Goal: Task Accomplishment & Management: Complete application form

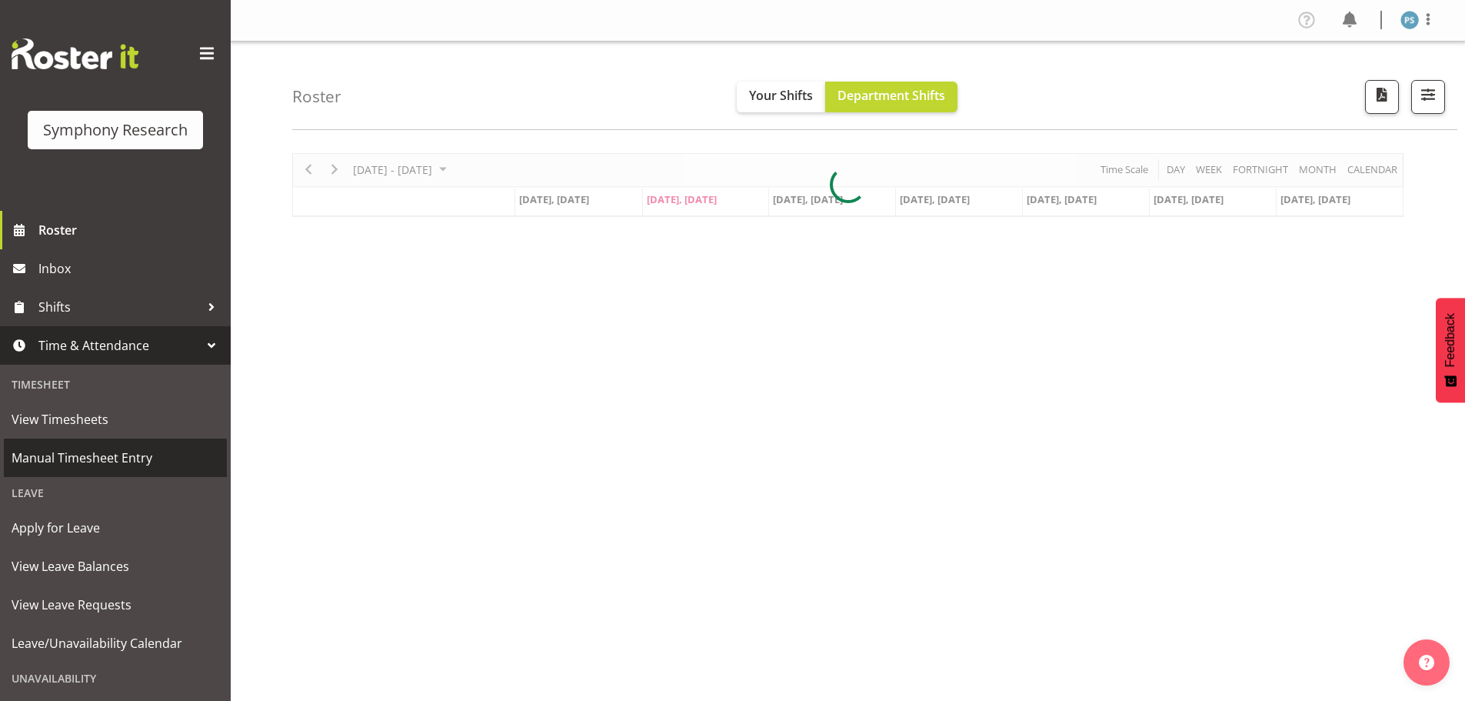
click at [125, 448] on span "Manual Timesheet Entry" at bounding box center [116, 457] width 208 height 23
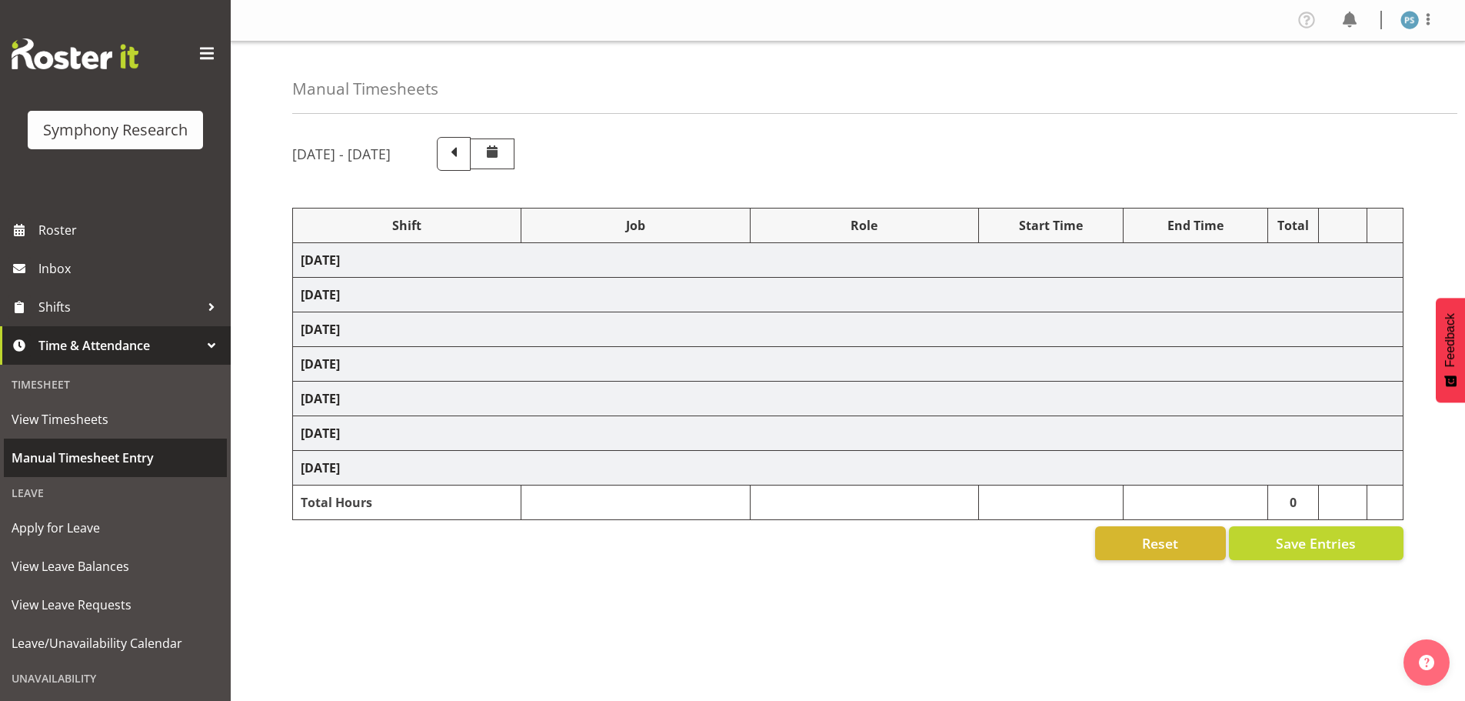
click at [109, 461] on span "Manual Timesheet Entry" at bounding box center [116, 457] width 208 height 23
select select "4583"
select select "10527"
select select "4583"
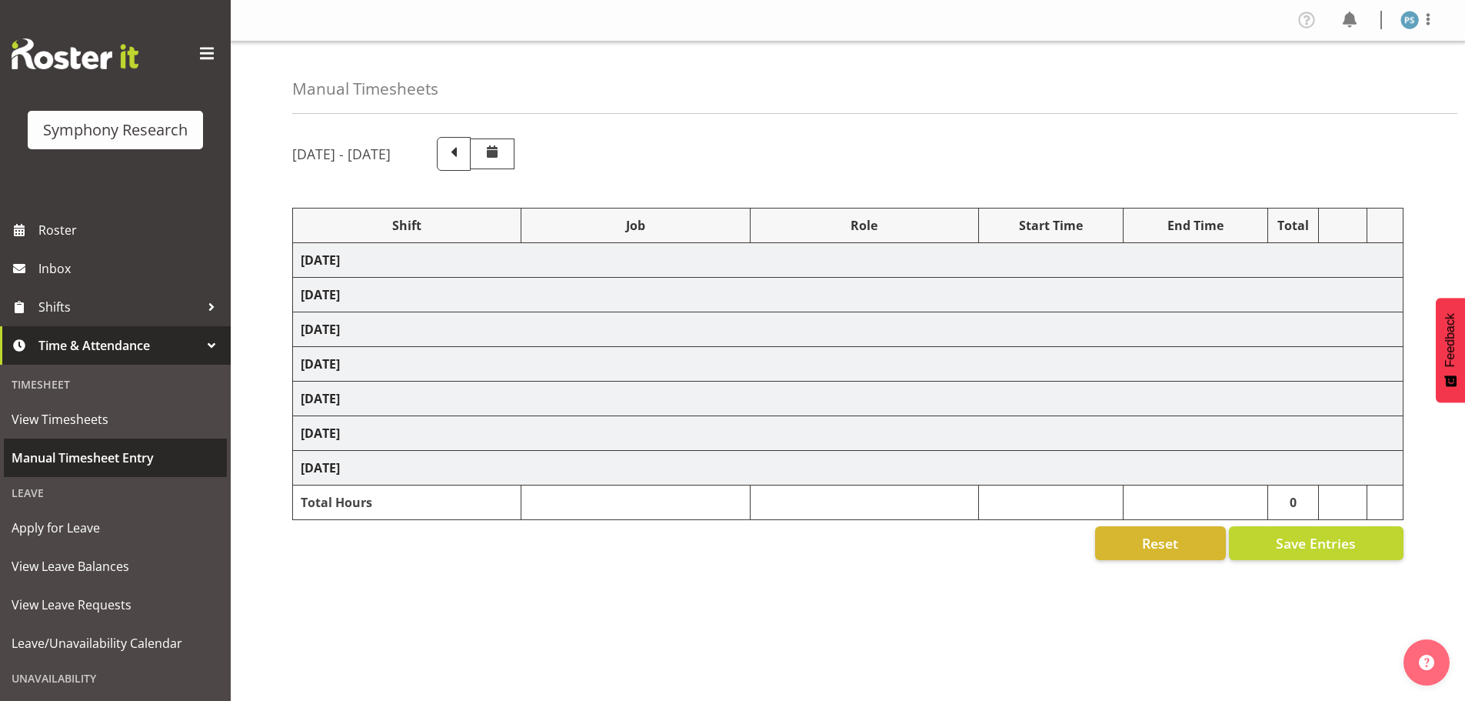
select select "10499"
click at [108, 460] on span "Manual Timesheet Entry" at bounding box center [116, 457] width 208 height 23
select select "4583"
select select "10527"
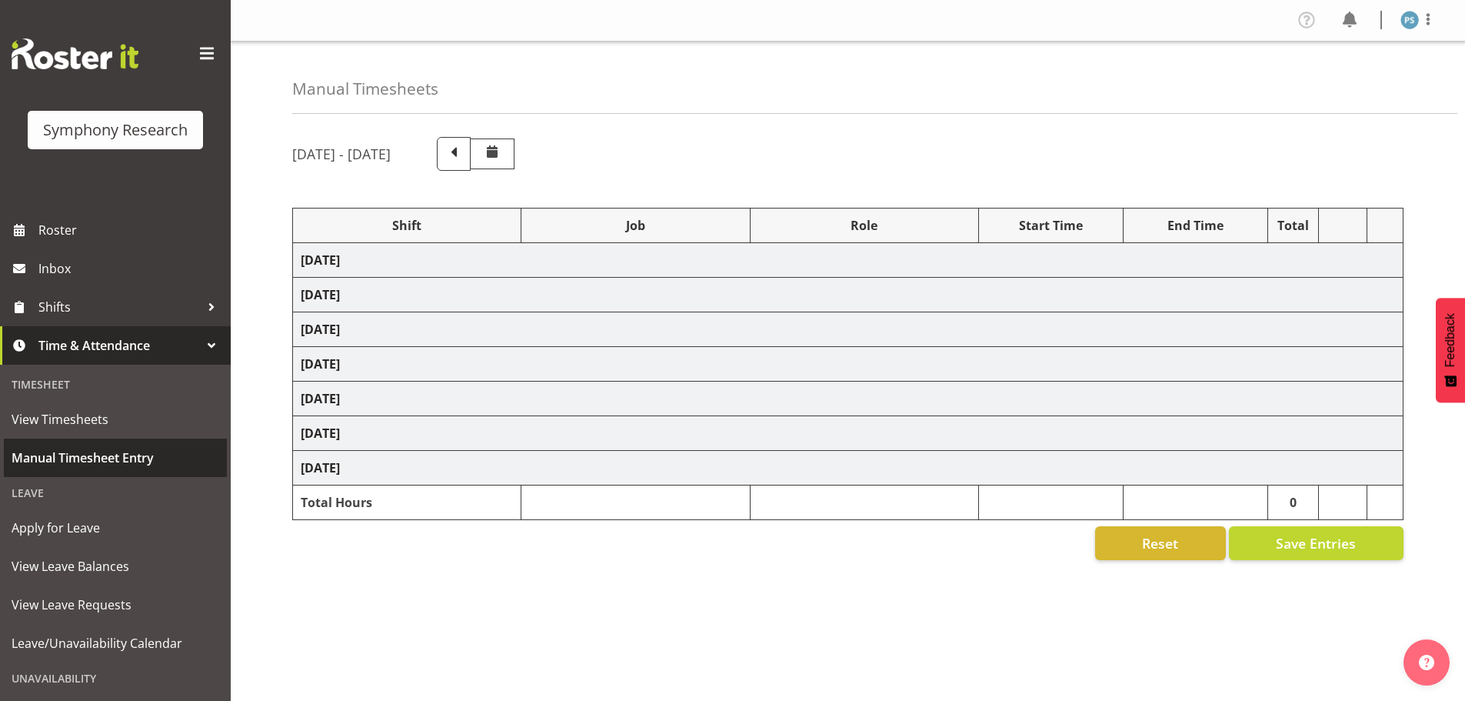
select select "4583"
select select "10499"
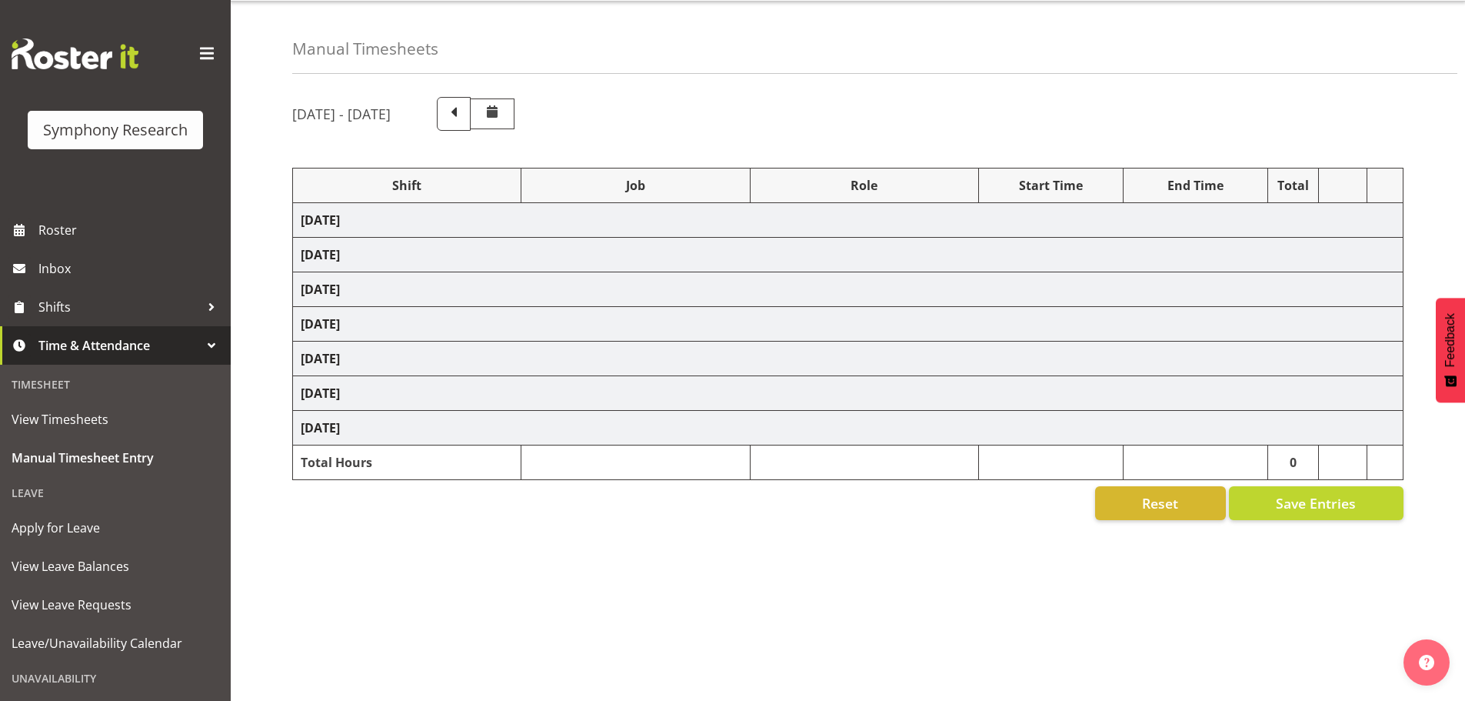
select select "4583"
select select "10527"
select select "4583"
select select "10499"
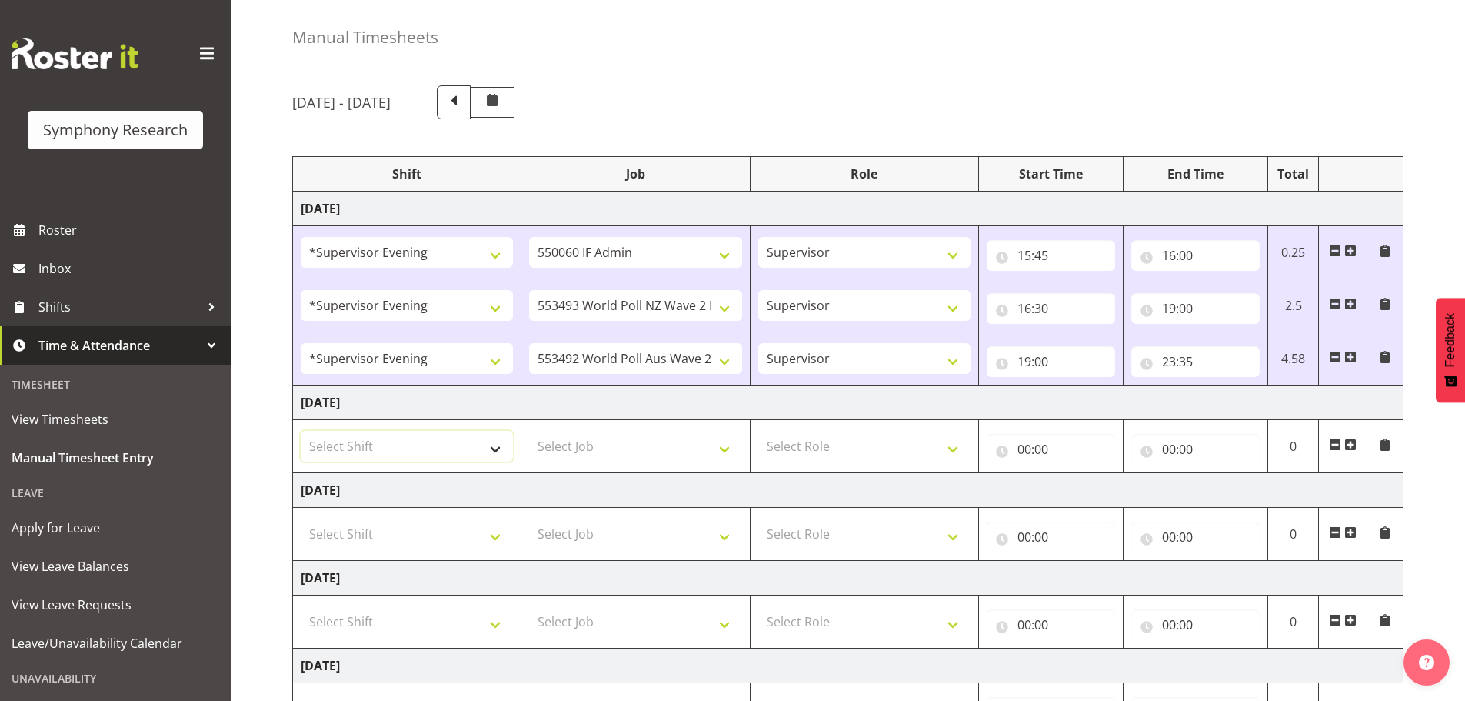
click at [498, 451] on select "Select Shift !!Weekend Residential (Roster IT Shift Label) *Business 9/10am ~ 4…" at bounding box center [407, 446] width 212 height 31
select select "4583"
click at [301, 431] on select "Select Shift !!Weekend Residential (Roster IT Shift Label) *Business 9/10am ~ 4…" at bounding box center [407, 446] width 212 height 31
click at [732, 446] on select "Select Job 550060 IF Admin 553492 World Poll Aus Wave 2 Main 2025 553493 World …" at bounding box center [635, 446] width 212 height 31
select select "10527"
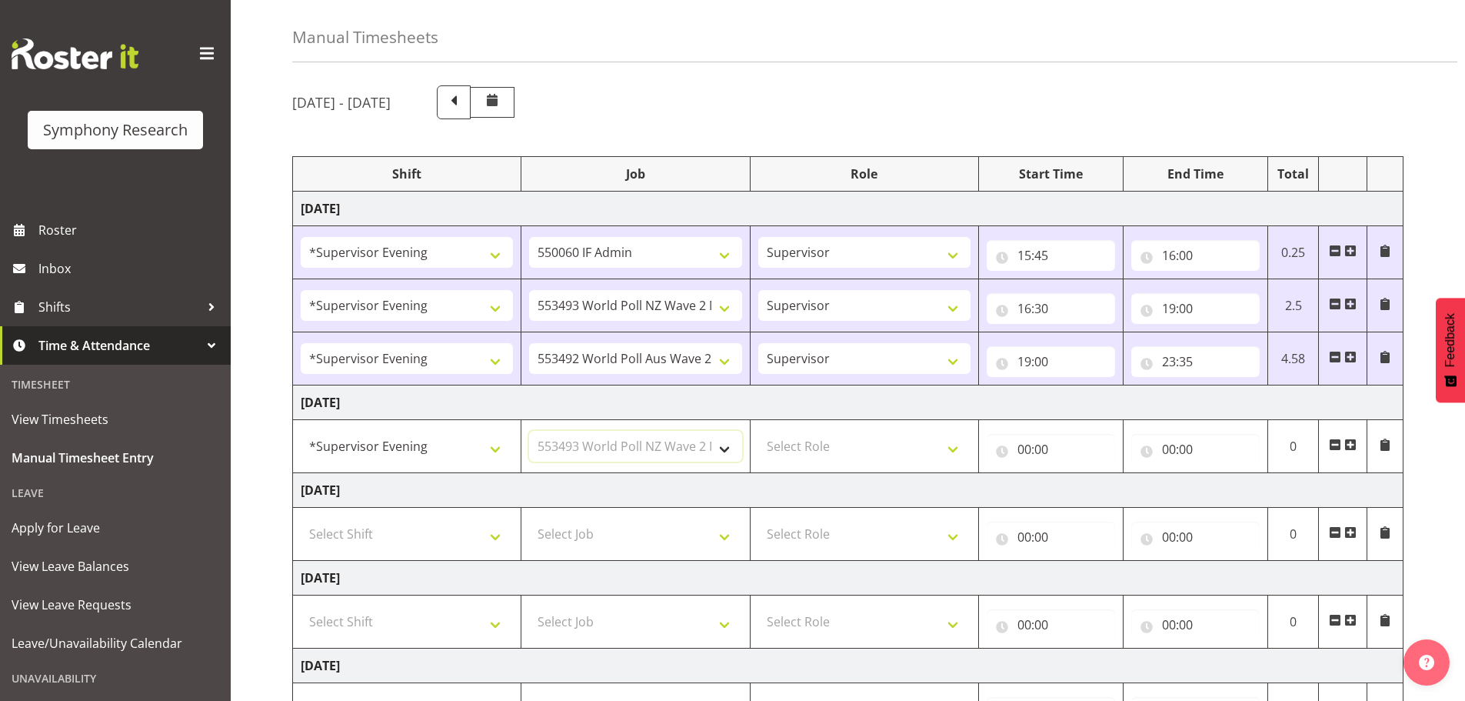
click at [529, 431] on select "Select Job 550060 IF Admin 553492 World Poll Aus Wave 2 Main 2025 553493 World …" at bounding box center [635, 446] width 212 height 31
click at [954, 451] on select "Select Role Supervisor Briefing Interviewing" at bounding box center [864, 446] width 212 height 31
select select "45"
click at [758, 431] on select "Select Role Supervisor Briefing Interviewing" at bounding box center [864, 446] width 212 height 31
click at [1022, 448] on input "00:00" at bounding box center [1051, 449] width 128 height 31
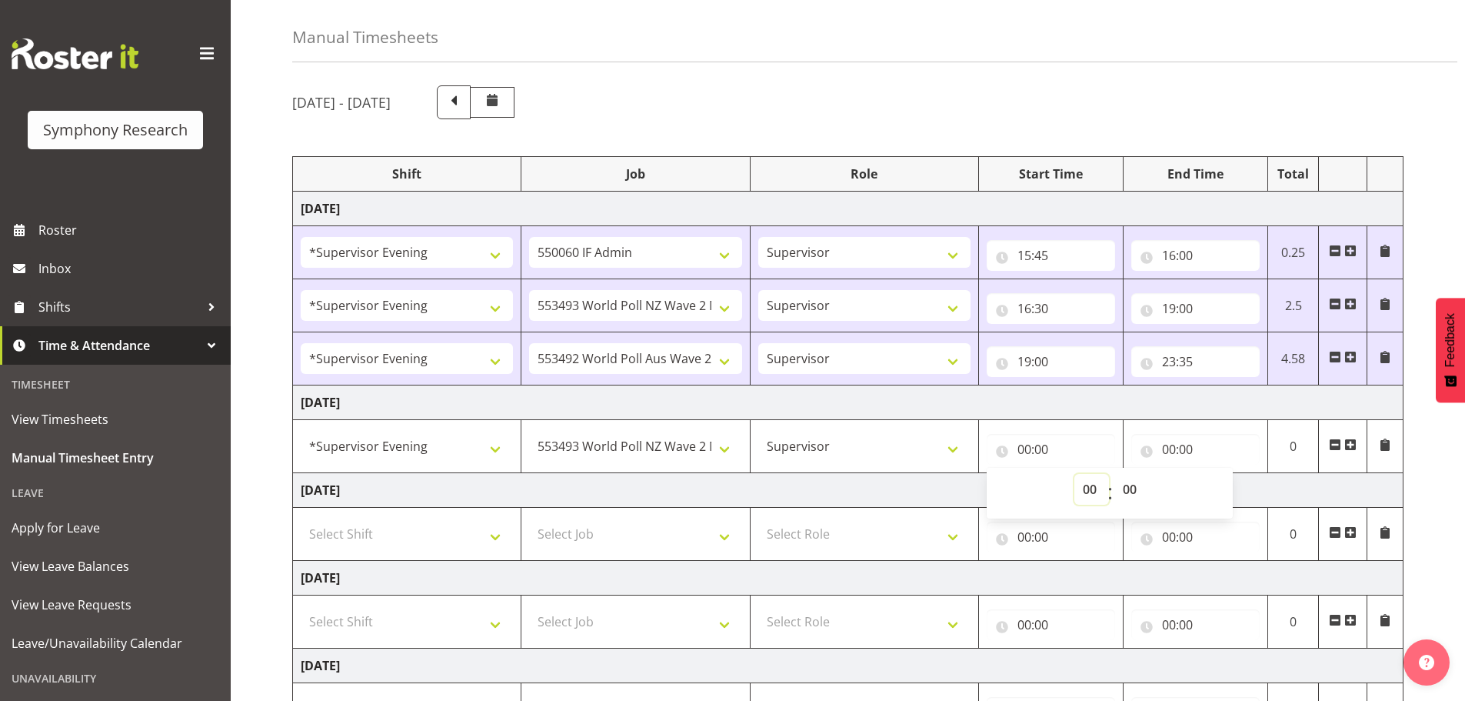
click at [1089, 492] on select "00 01 02 03 04 05 06 07 08 09 10 11 12 13 14 15 16 17 18 19 20 21 22 23" at bounding box center [1091, 489] width 35 height 31
select select "16"
click at [1074, 474] on select "00 01 02 03 04 05 06 07 08 09 10 11 12 13 14 15 16 17 18 19 20 21 22 23" at bounding box center [1091, 489] width 35 height 31
type input "16:00"
click at [1131, 485] on select "00 01 02 03 04 05 06 07 08 09 10 11 12 13 14 15 16 17 18 19 20 21 22 23 24 25 2…" at bounding box center [1131, 489] width 35 height 31
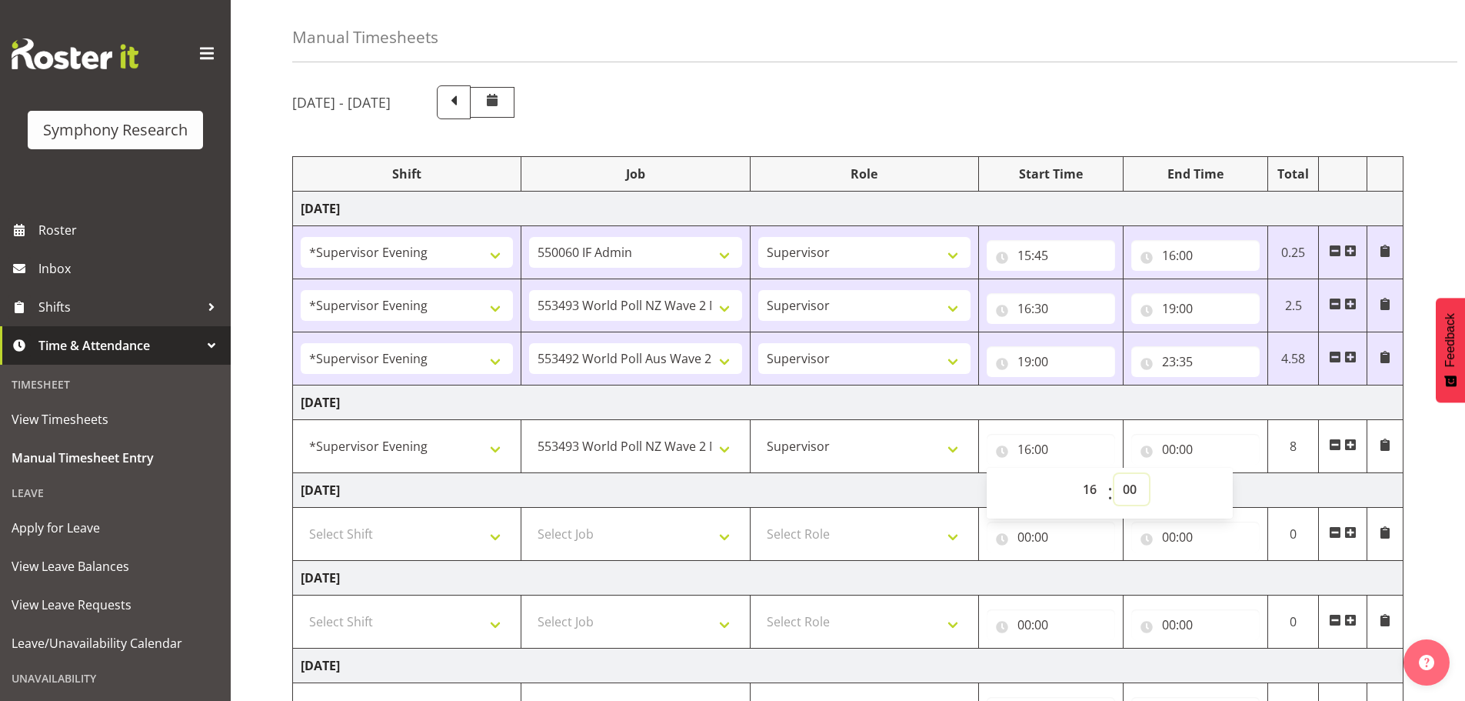
select select "30"
click at [1114, 474] on select "00 01 02 03 04 05 06 07 08 09 10 11 12 13 14 15 16 17 18 19 20 21 22 23 24 25 2…" at bounding box center [1131, 489] width 35 height 31
type input "16:30"
click at [1171, 454] on input "00:00" at bounding box center [1195, 449] width 128 height 31
click at [1239, 490] on select "00 01 02 03 04 05 06 07 08 09 10 11 12 13 14 15 16 17 18 19 20 21 22 23" at bounding box center [1236, 489] width 35 height 31
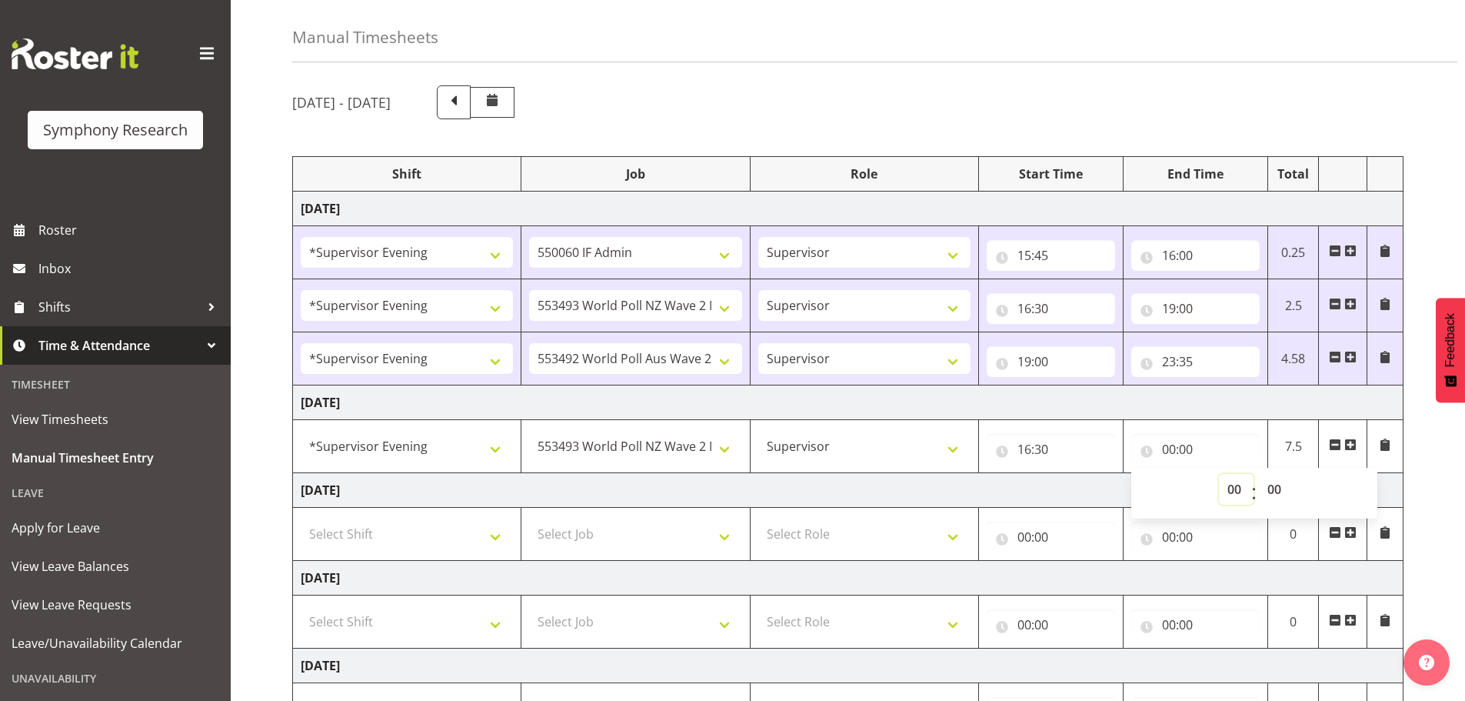
select select "18"
click at [1219, 474] on select "00 01 02 03 04 05 06 07 08 09 10 11 12 13 14 15 16 17 18 19 20 21 22 23" at bounding box center [1236, 489] width 35 height 31
type input "18:00"
click at [1352, 444] on span at bounding box center [1350, 444] width 12 height 12
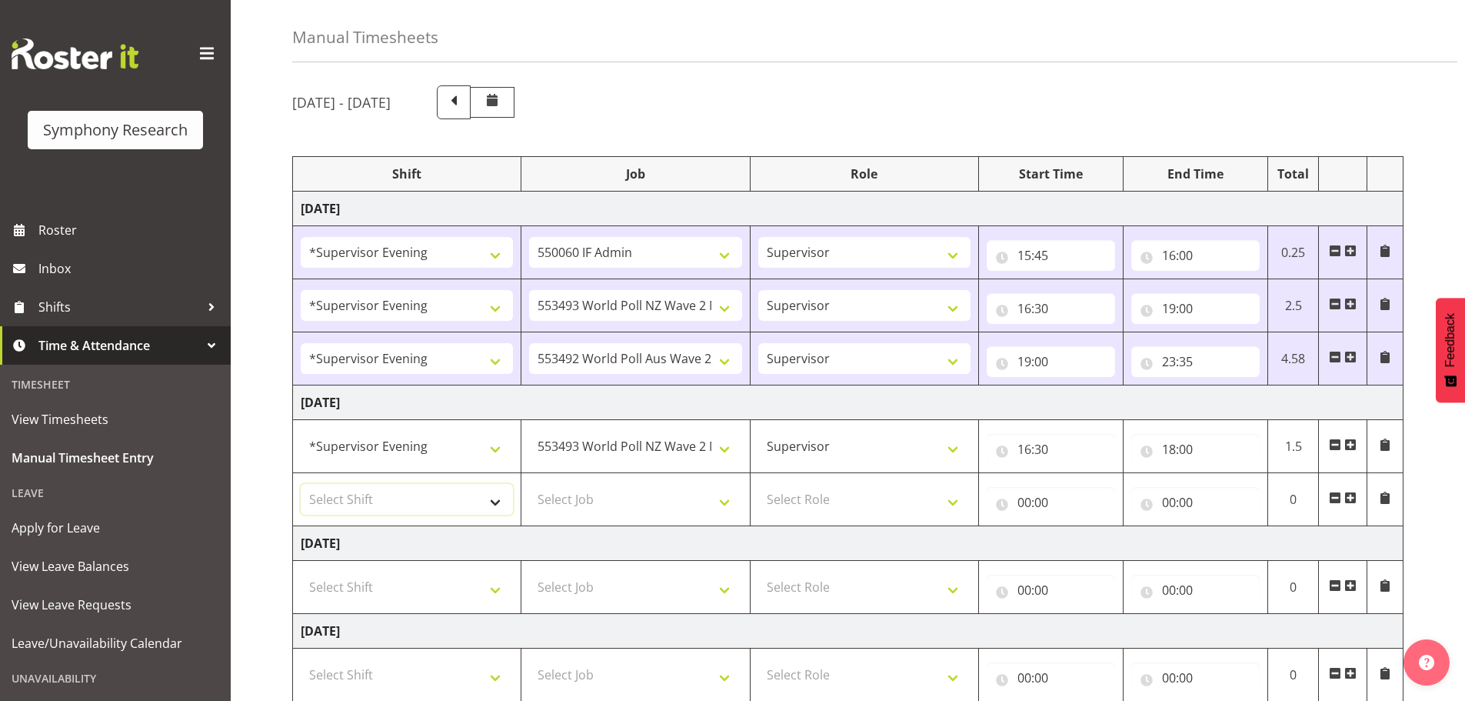
click at [495, 504] on select "Select Shift !!Weekend Residential (Roster IT Shift Label) *Business 9/10am ~ 4…" at bounding box center [407, 499] width 212 height 31
select select "4583"
click at [301, 484] on select "Select Shift !!Weekend Residential (Roster IT Shift Label) *Business 9/10am ~ 4…" at bounding box center [407, 499] width 212 height 31
click at [727, 498] on select "Select Job 550060 IF Admin 553492 World Poll Aus Wave 2 Main 2025 553493 World …" at bounding box center [635, 499] width 212 height 31
select select "10499"
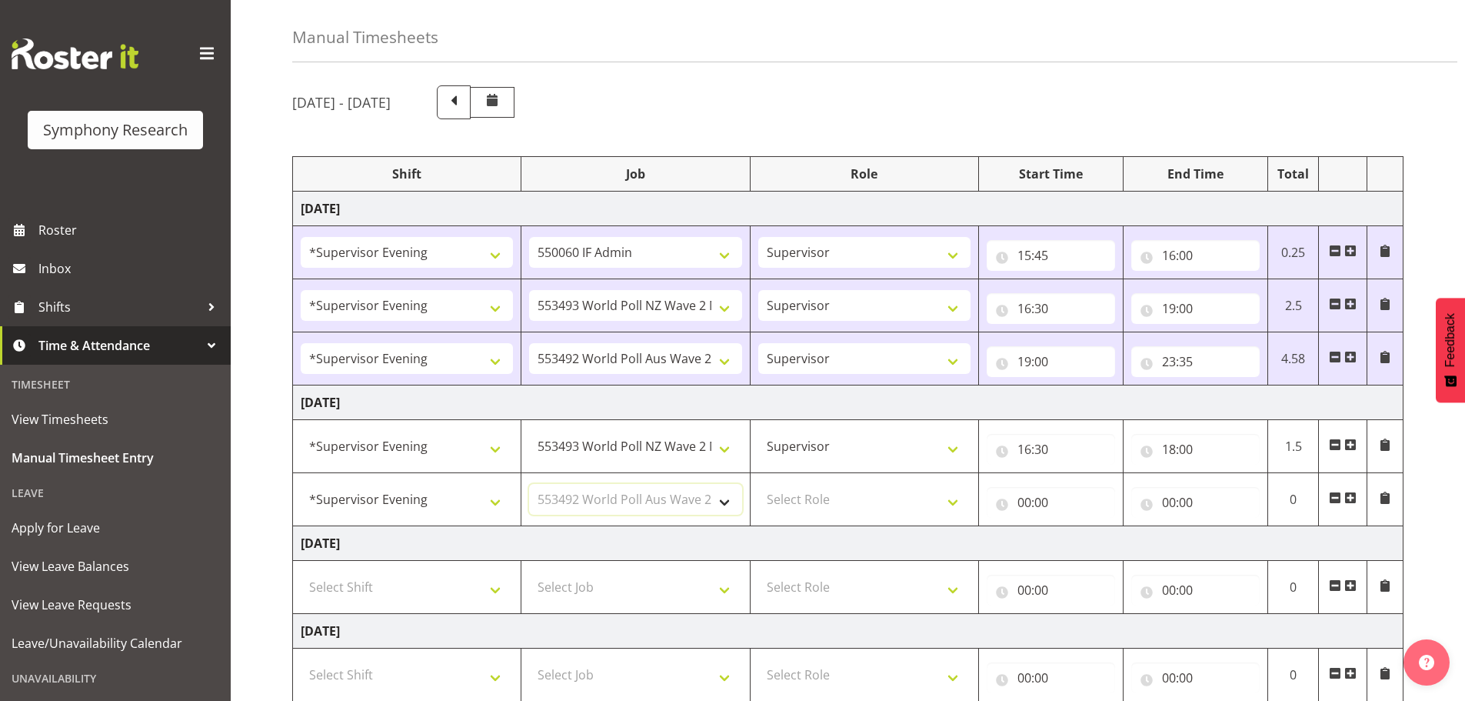
click at [529, 484] on select "Select Job 550060 IF Admin 553492 World Poll Aus Wave 2 Main 2025 553493 World …" at bounding box center [635, 499] width 212 height 31
click at [950, 501] on select "Select Role Supervisor Briefing Interviewing" at bounding box center [864, 499] width 212 height 31
select select "45"
click at [758, 484] on select "Select Role Supervisor Briefing Interviewing" at bounding box center [864, 499] width 212 height 31
click at [1024, 508] on input "00:00" at bounding box center [1051, 502] width 128 height 31
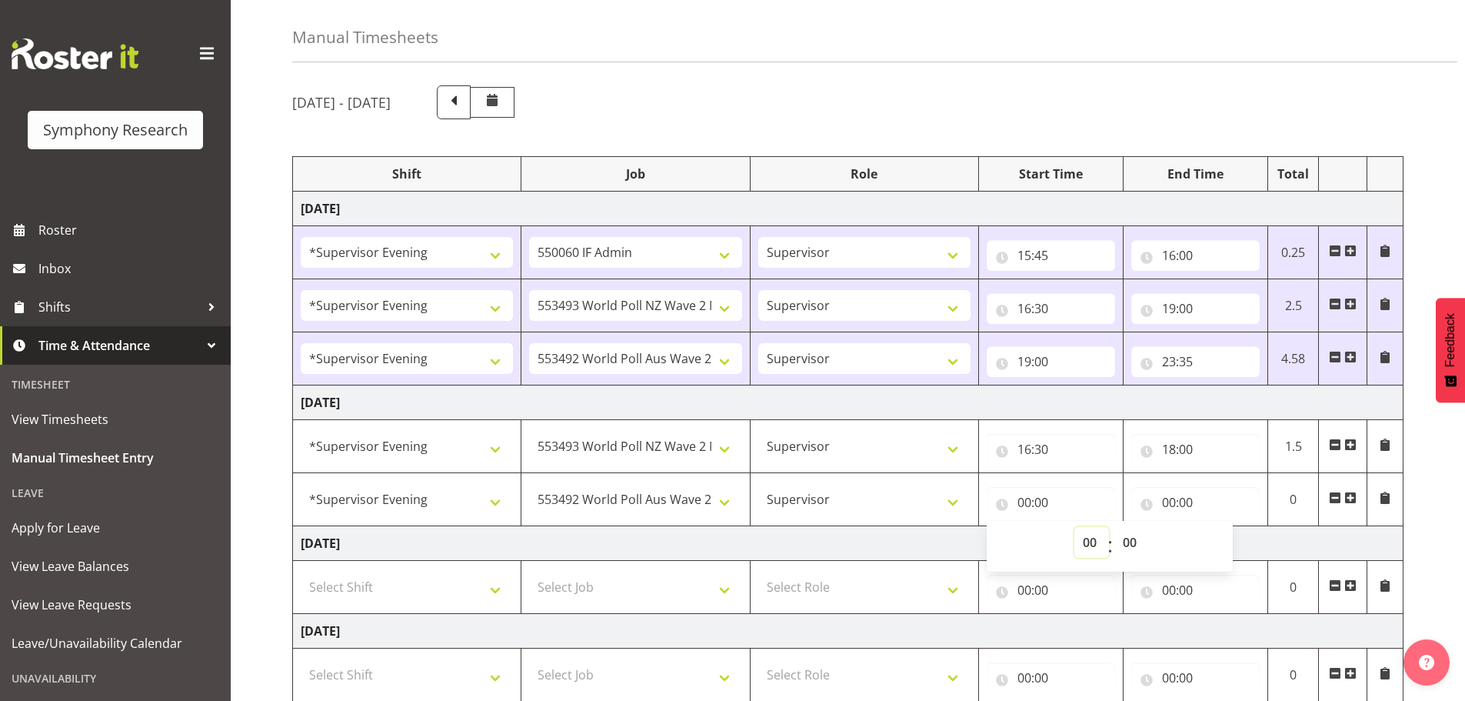
click at [1084, 538] on select "00 01 02 03 04 05 06 07 08 09 10 11 12 13 14 15 16 17 18 19 20 21 22 23" at bounding box center [1091, 542] width 35 height 31
select select "18"
click at [1074, 527] on select "00 01 02 03 04 05 06 07 08 09 10 11 12 13 14 15 16 17 18 19 20 21 22 23" at bounding box center [1091, 542] width 35 height 31
type input "18:00"
click at [1174, 502] on input "00:00" at bounding box center [1195, 502] width 128 height 31
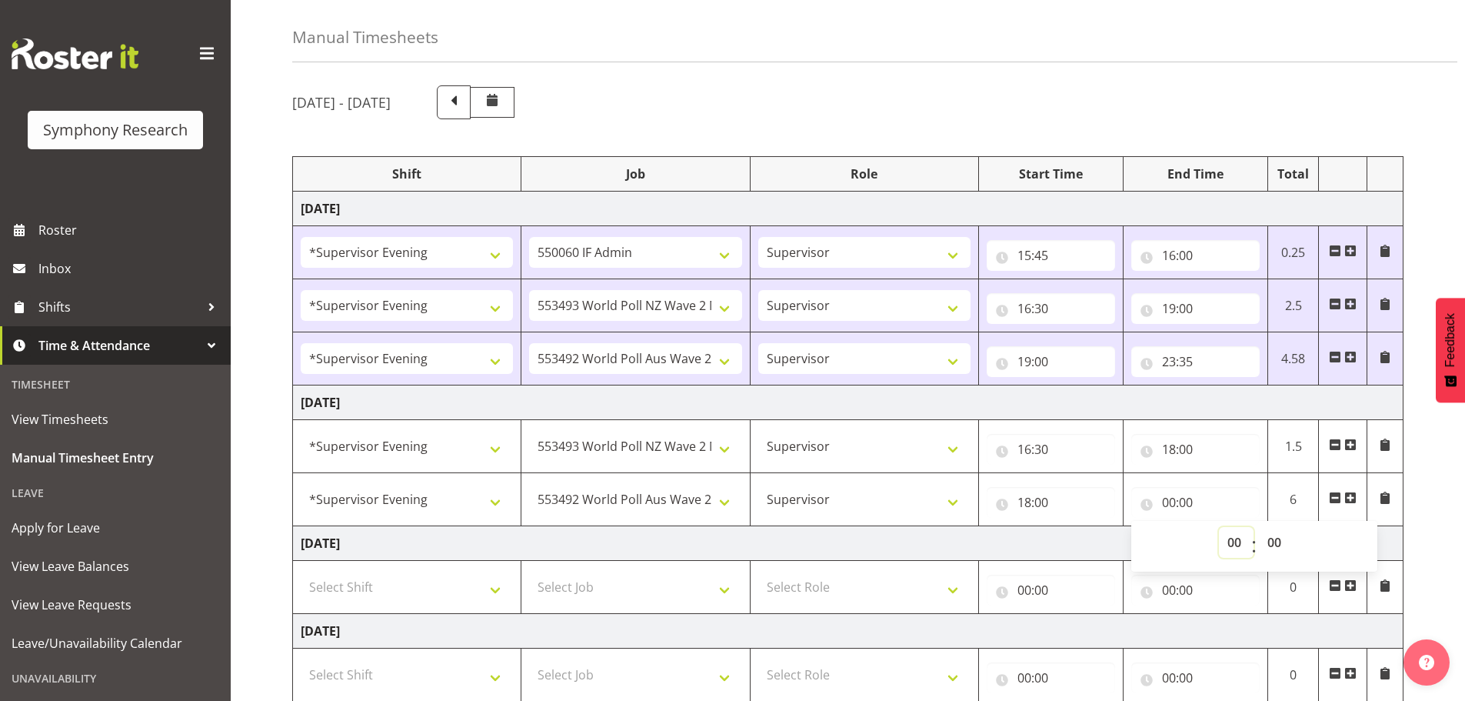
click at [1230, 542] on select "00 01 02 03 04 05 06 07 08 09 10 11 12 13 14 15 16 17 18 19 20 21 22 23" at bounding box center [1236, 542] width 35 height 31
select select "23"
click at [1219, 527] on select "00 01 02 03 04 05 06 07 08 09 10 11 12 13 14 15 16 17 18 19 20 21 22 23" at bounding box center [1236, 542] width 35 height 31
type input "23:00"
click at [1277, 538] on select "00 01 02 03 04 05 06 07 08 09 10 11 12 13 14 15 16 17 18 19 20 21 22 23 24 25 2…" at bounding box center [1276, 542] width 35 height 31
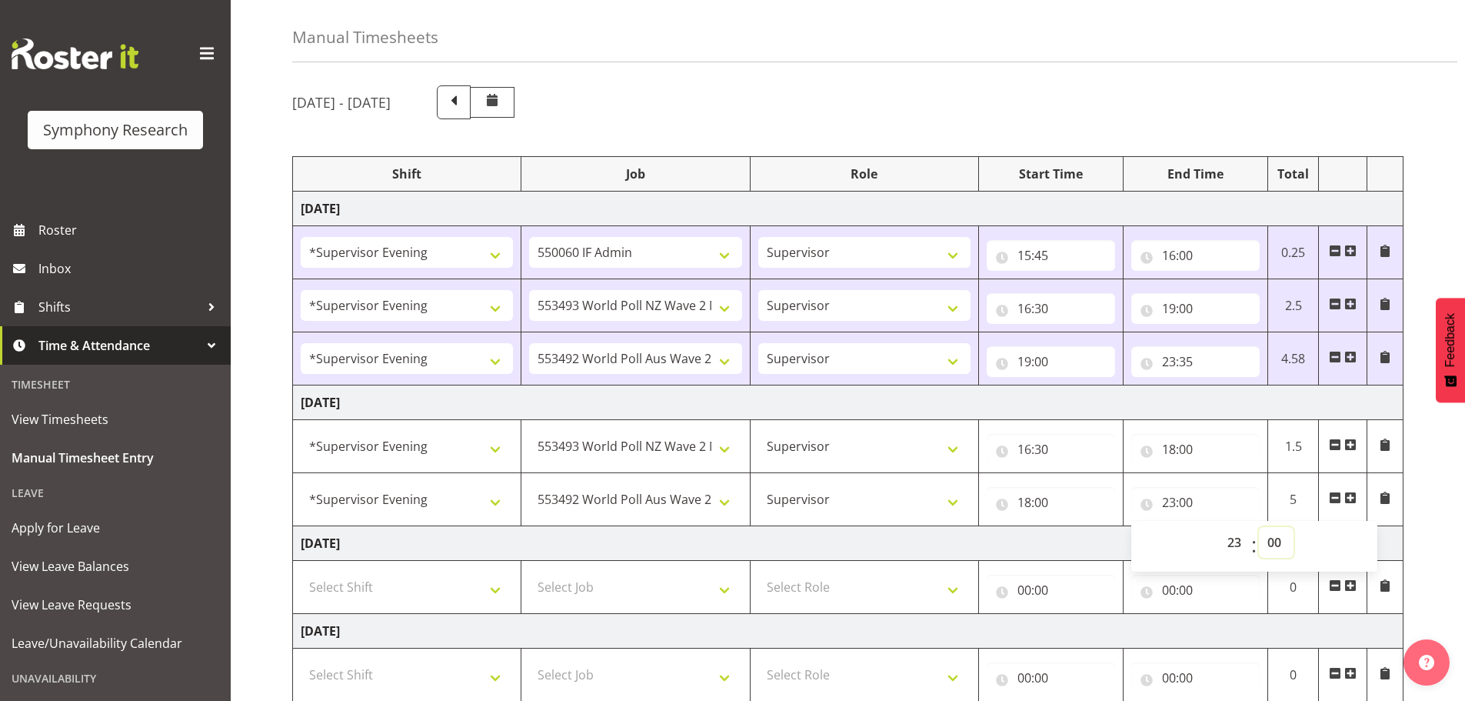
select select "30"
click at [1259, 527] on select "00 01 02 03 04 05 06 07 08 09 10 11 12 13 14 15 16 17 18 19 20 21 22 23 24 25 2…" at bounding box center [1276, 542] width 35 height 31
type input "23:30"
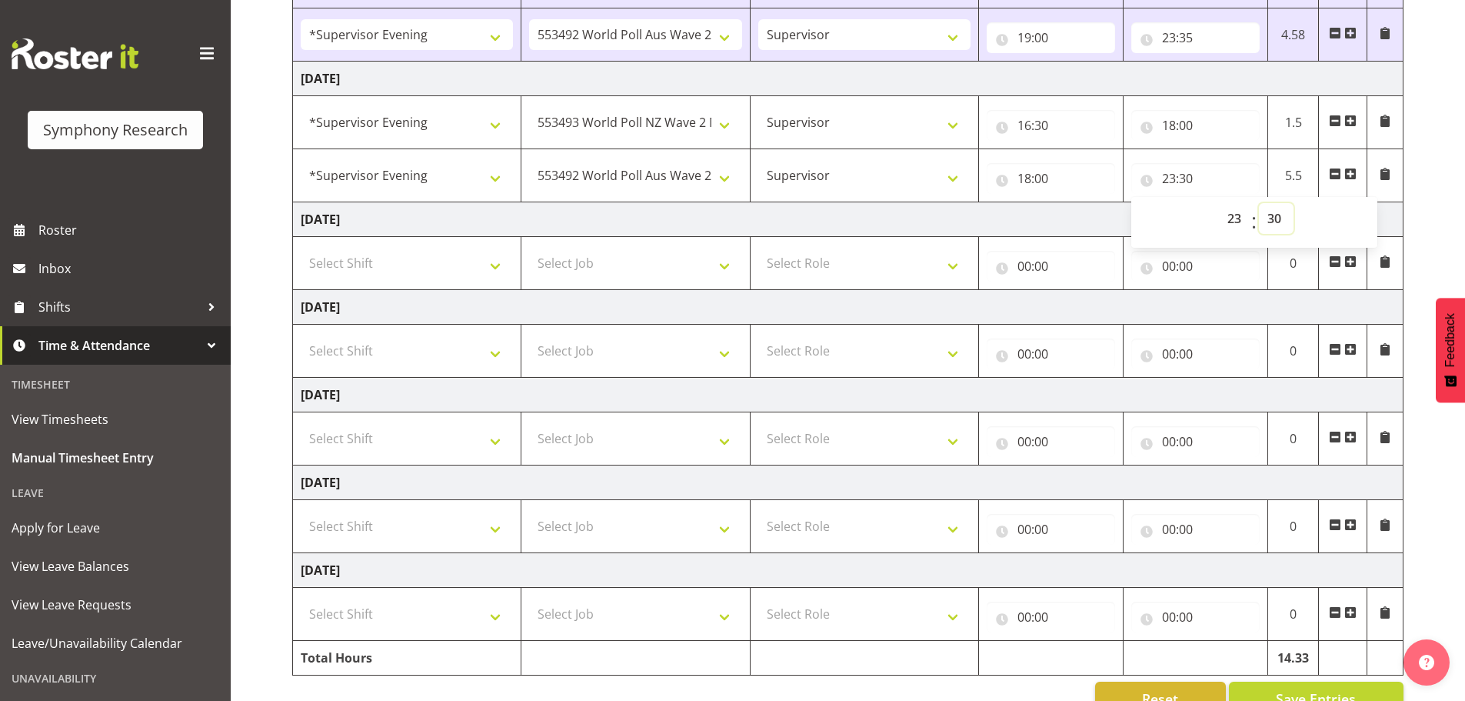
scroll to position [413, 0]
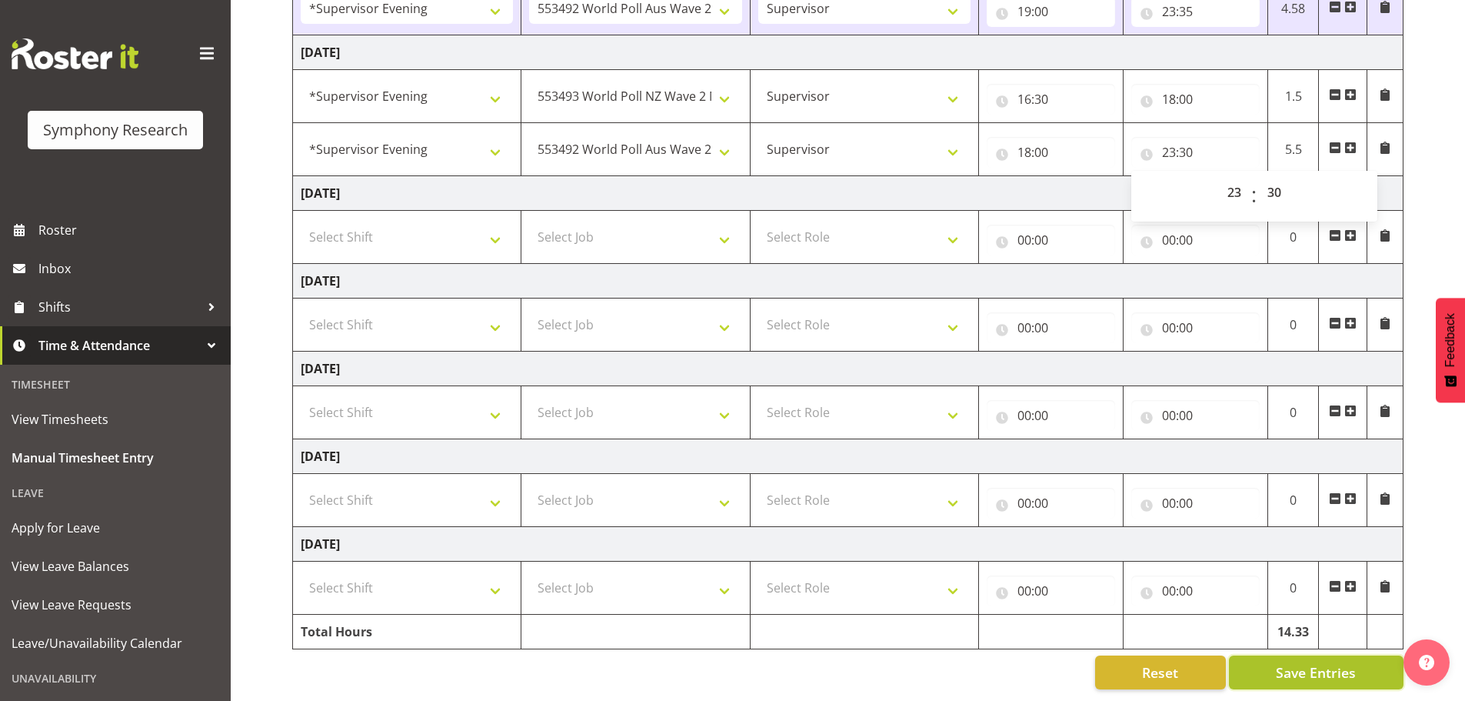
click at [1297, 662] on span "Save Entries" at bounding box center [1316, 672] width 80 height 20
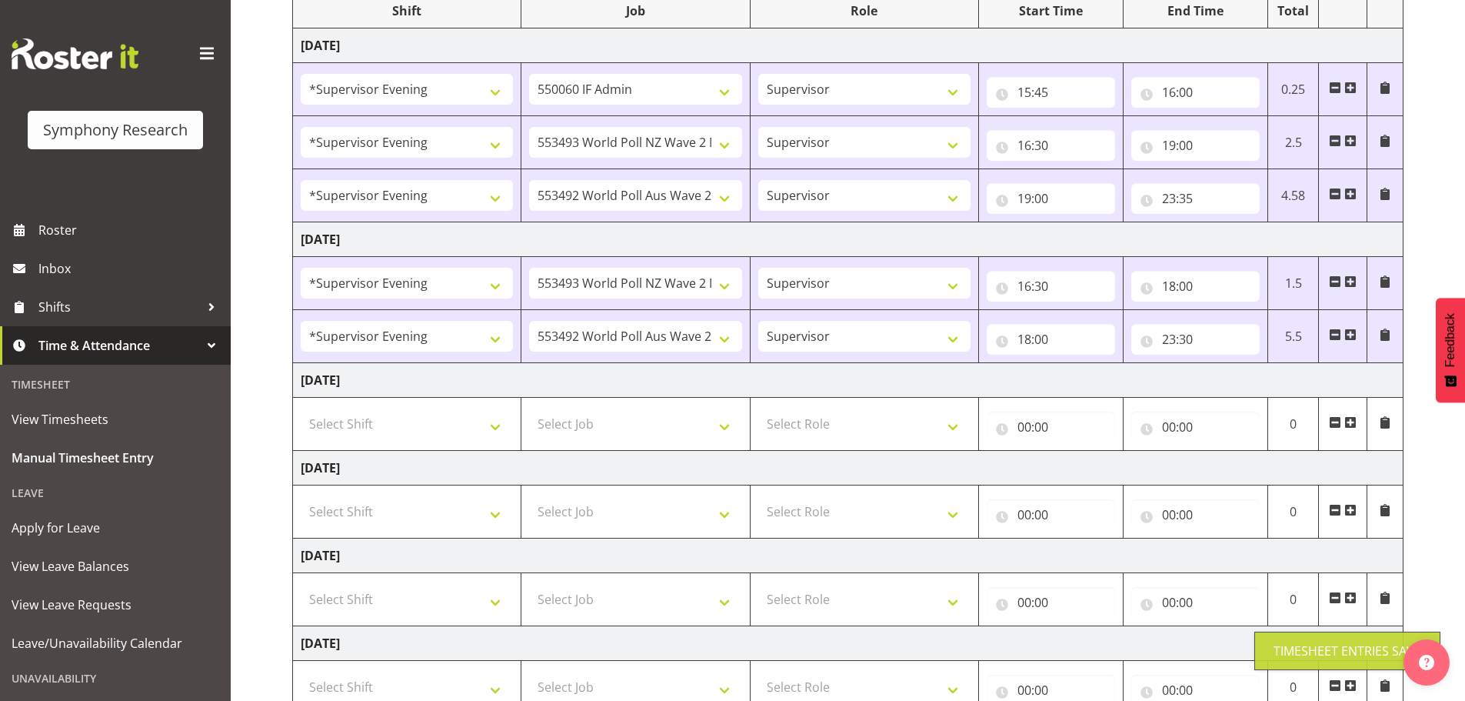
scroll to position [0, 0]
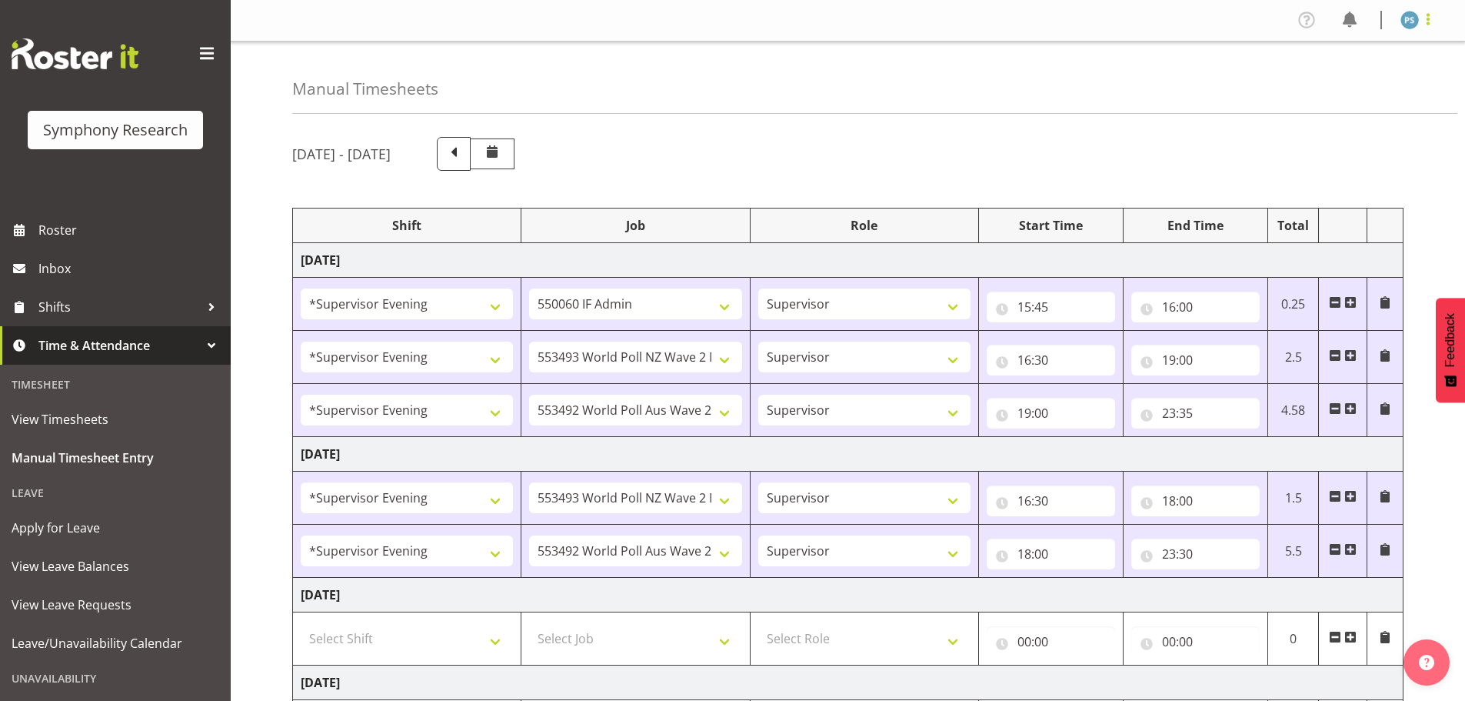
click at [1427, 23] on span at bounding box center [1428, 19] width 18 height 18
click at [1376, 87] on link "Log Out" at bounding box center [1364, 81] width 148 height 28
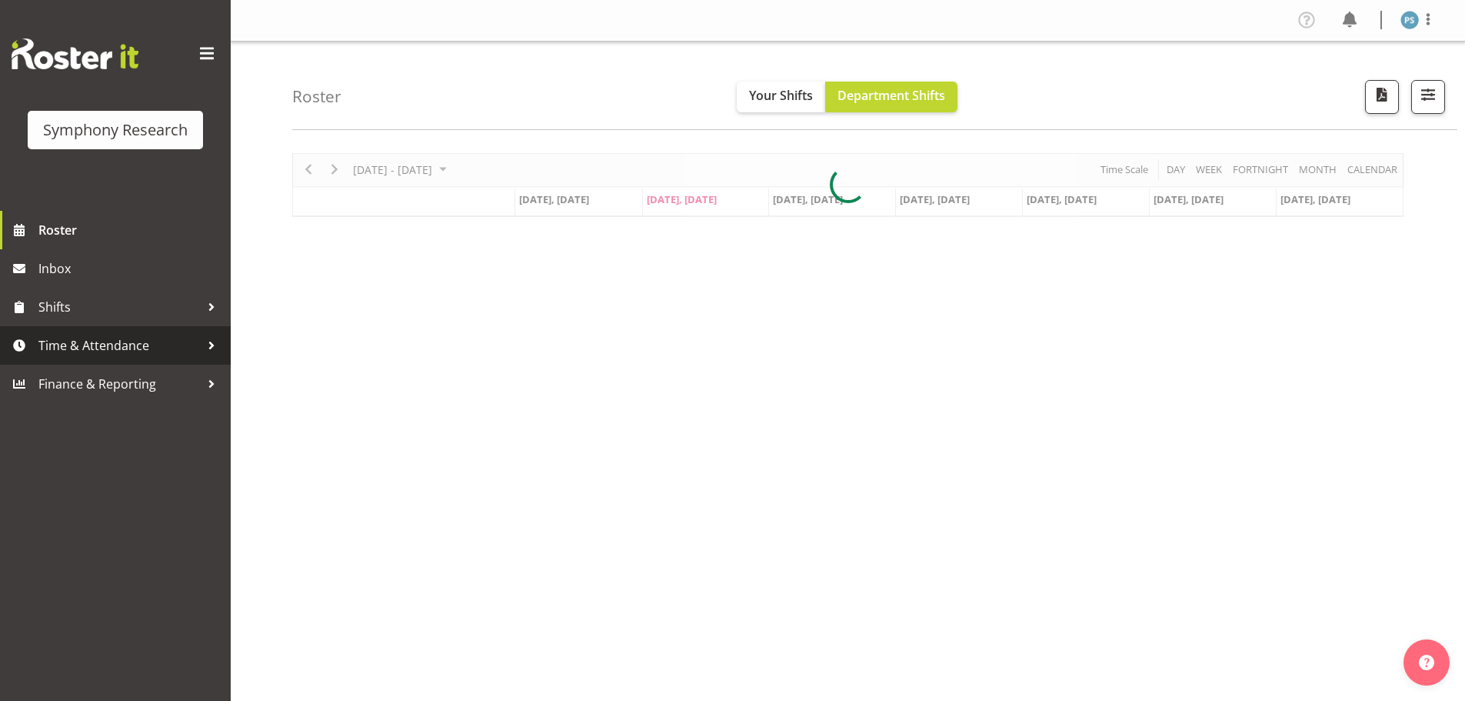
drag, startPoint x: 0, startPoint y: 0, endPoint x: 168, endPoint y: 354, distance: 391.8
click at [168, 354] on span "Time & Attendance" at bounding box center [118, 345] width 161 height 23
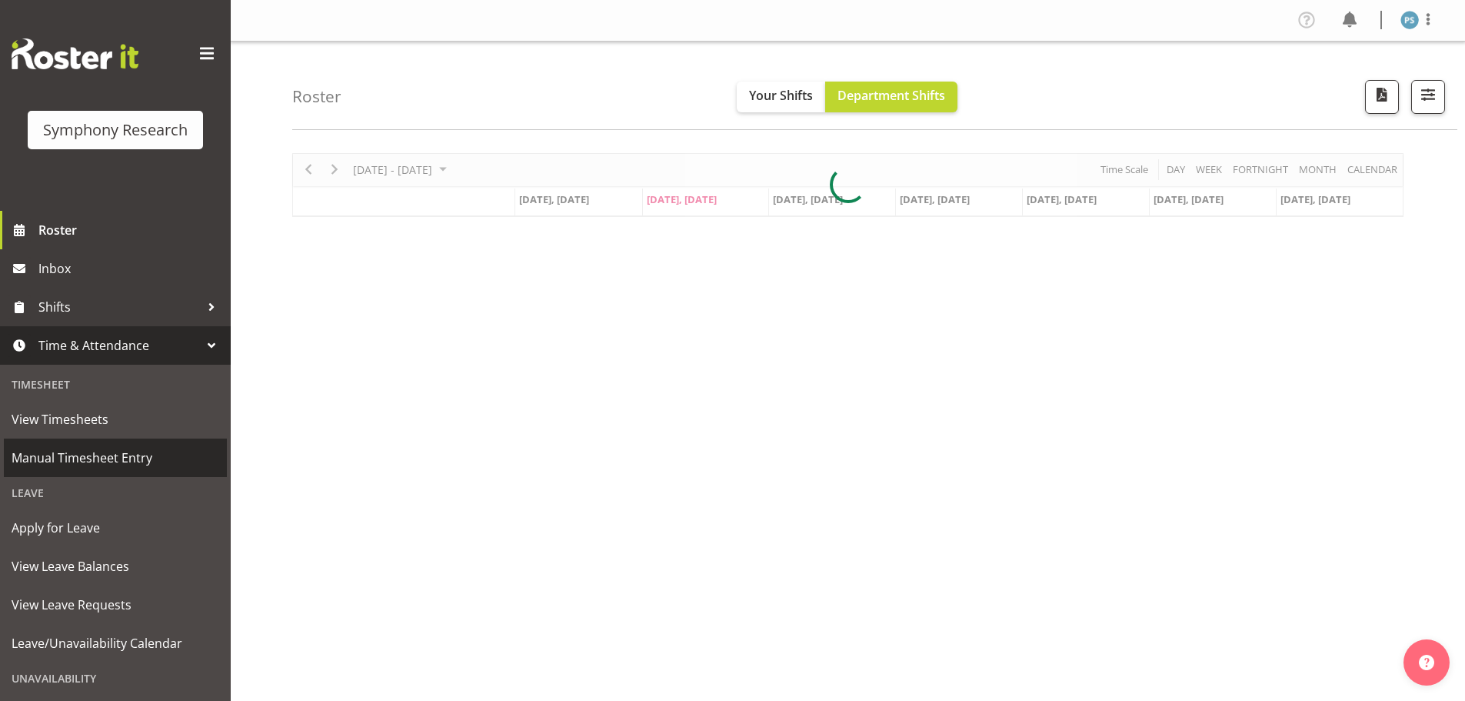
click at [132, 466] on span "Manual Timesheet Entry" at bounding box center [116, 457] width 208 height 23
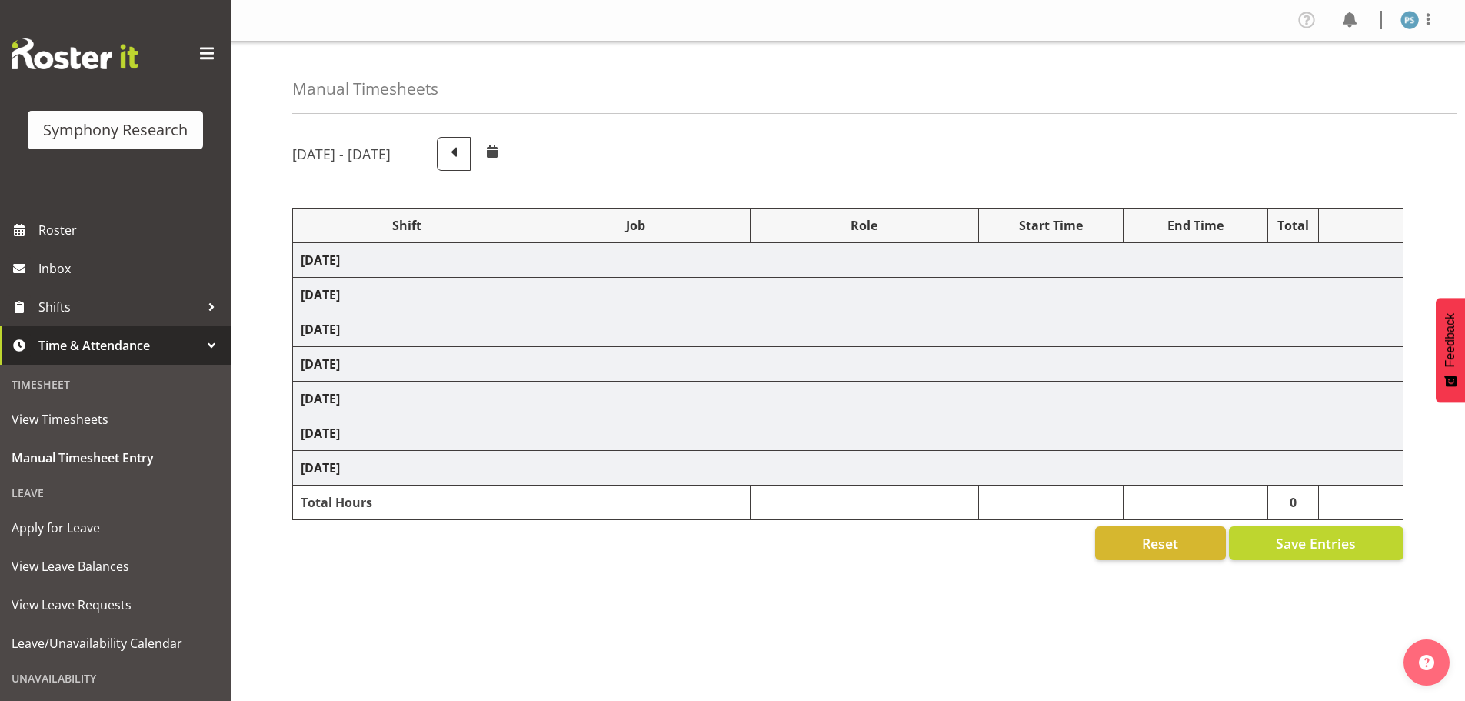
select select "4583"
select select "10527"
select select "4583"
select select "10499"
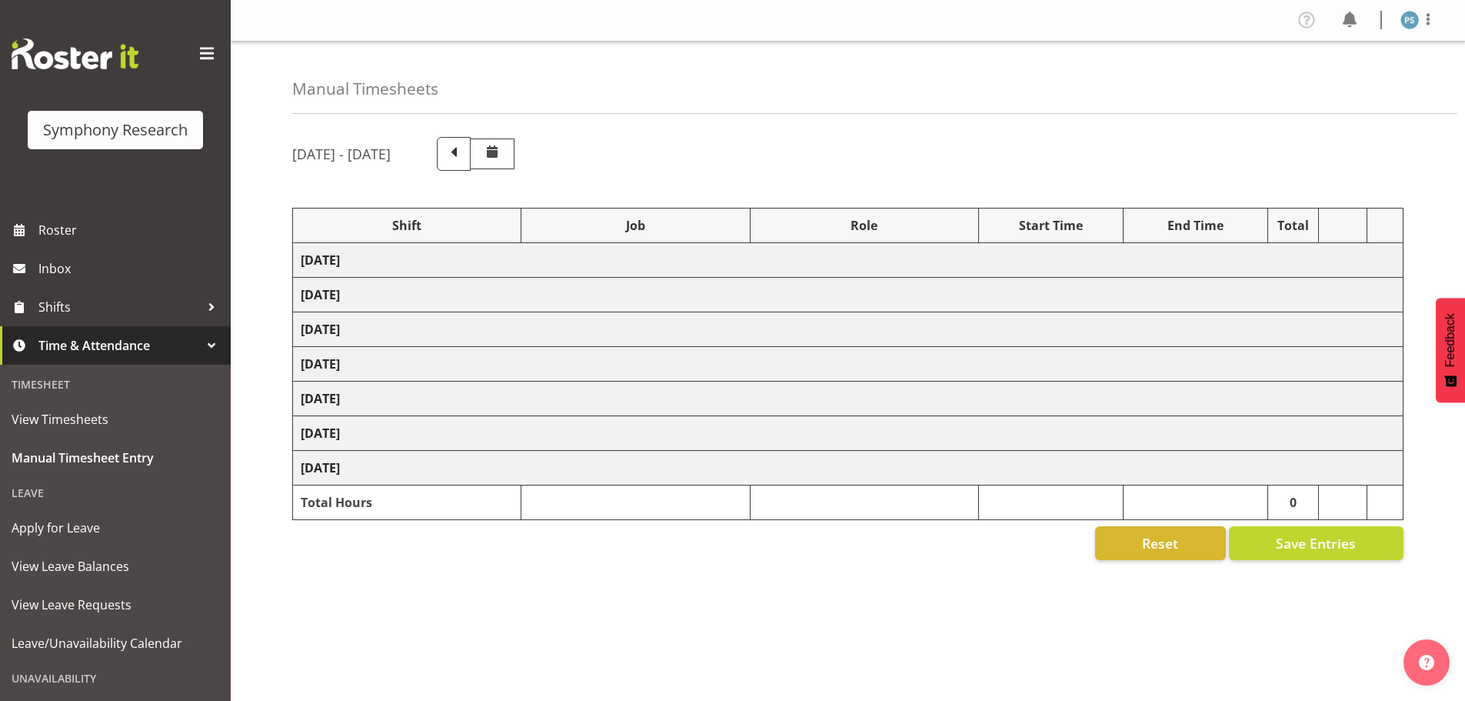
select select "4583"
select select "10527"
select select "4583"
select select "10499"
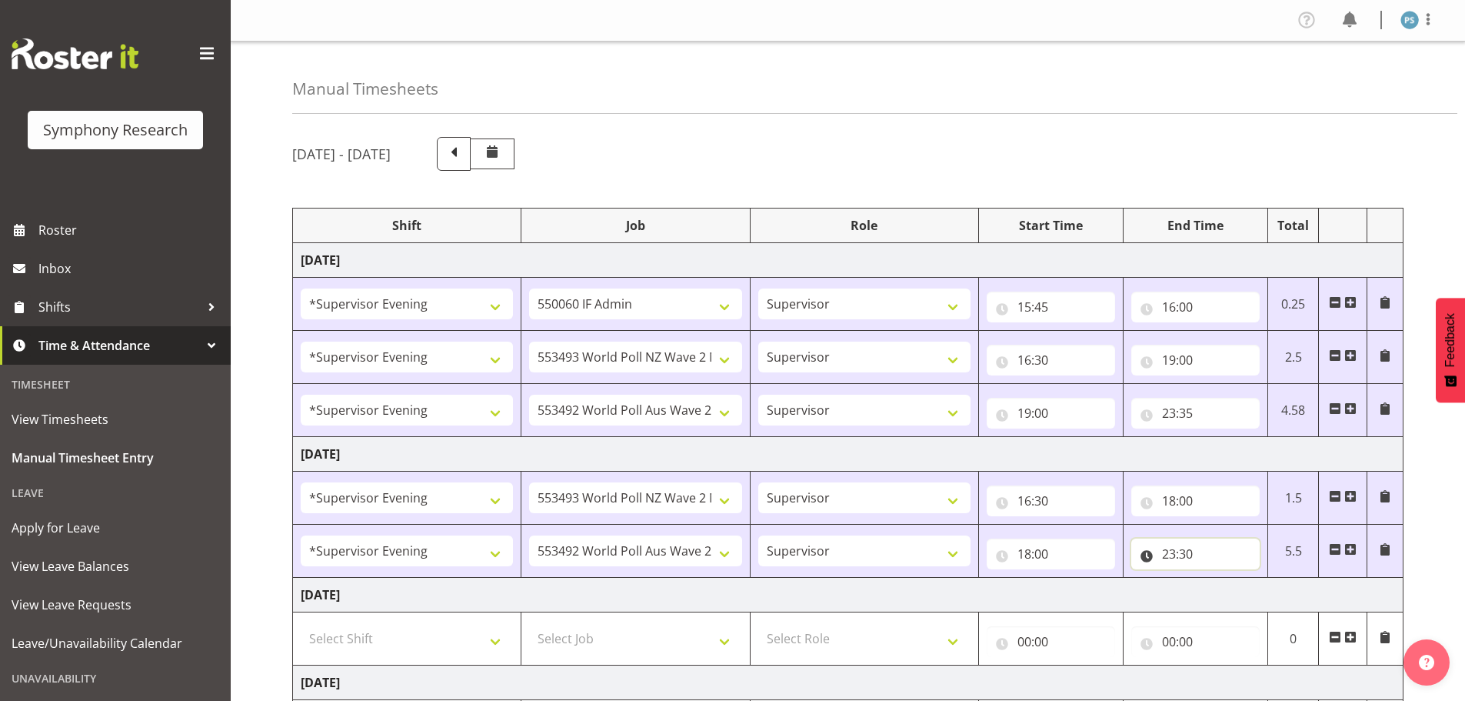
click at [1189, 554] on input "23:30" at bounding box center [1195, 553] width 128 height 31
click at [1273, 596] on select "00 01 02 03 04 05 06 07 08 09 10 11 12 13 14 15 16 17 18 19 20 21 22 23 24 25 2…" at bounding box center [1276, 593] width 35 height 31
select select "40"
click at [1259, 578] on select "00 01 02 03 04 05 06 07 08 09 10 11 12 13 14 15 16 17 18 19 20 21 22 23 24 25 2…" at bounding box center [1276, 593] width 35 height 31
type input "23:40"
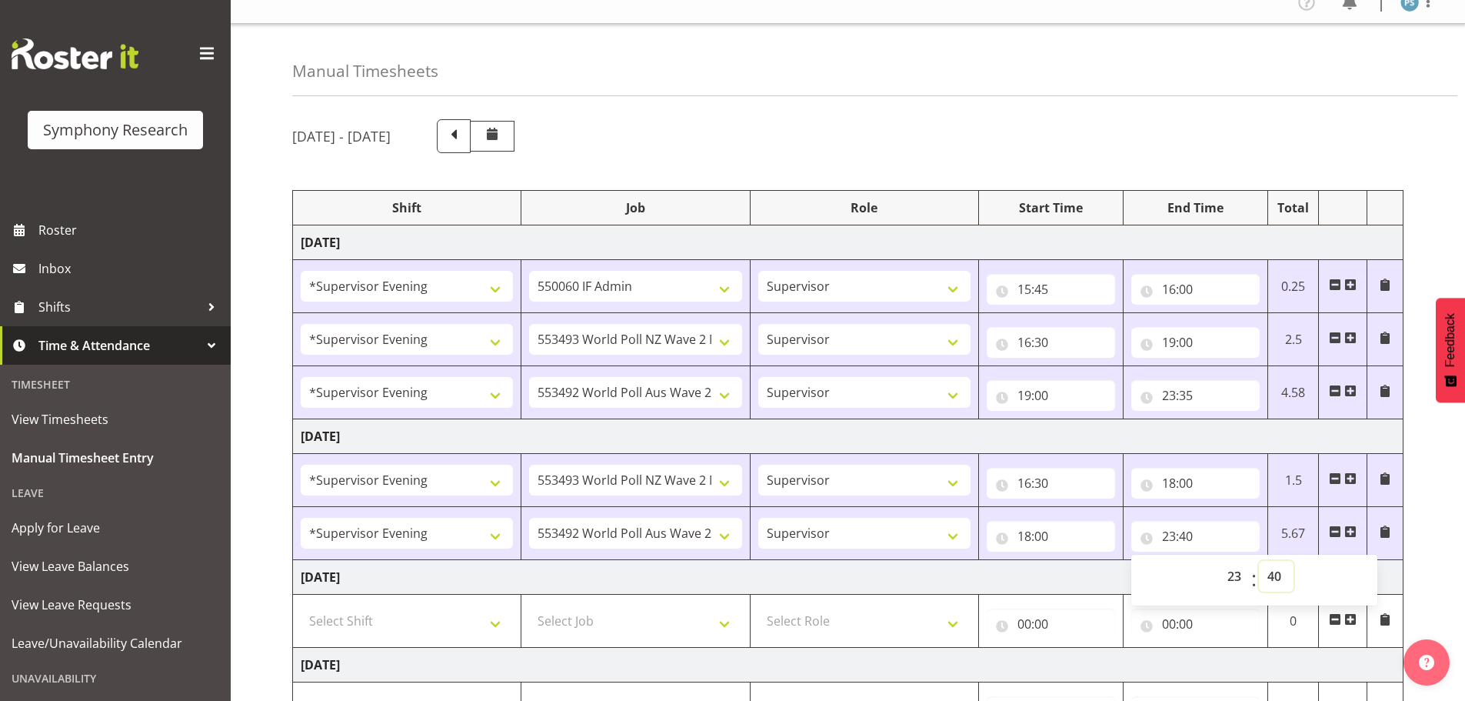
scroll to position [413, 0]
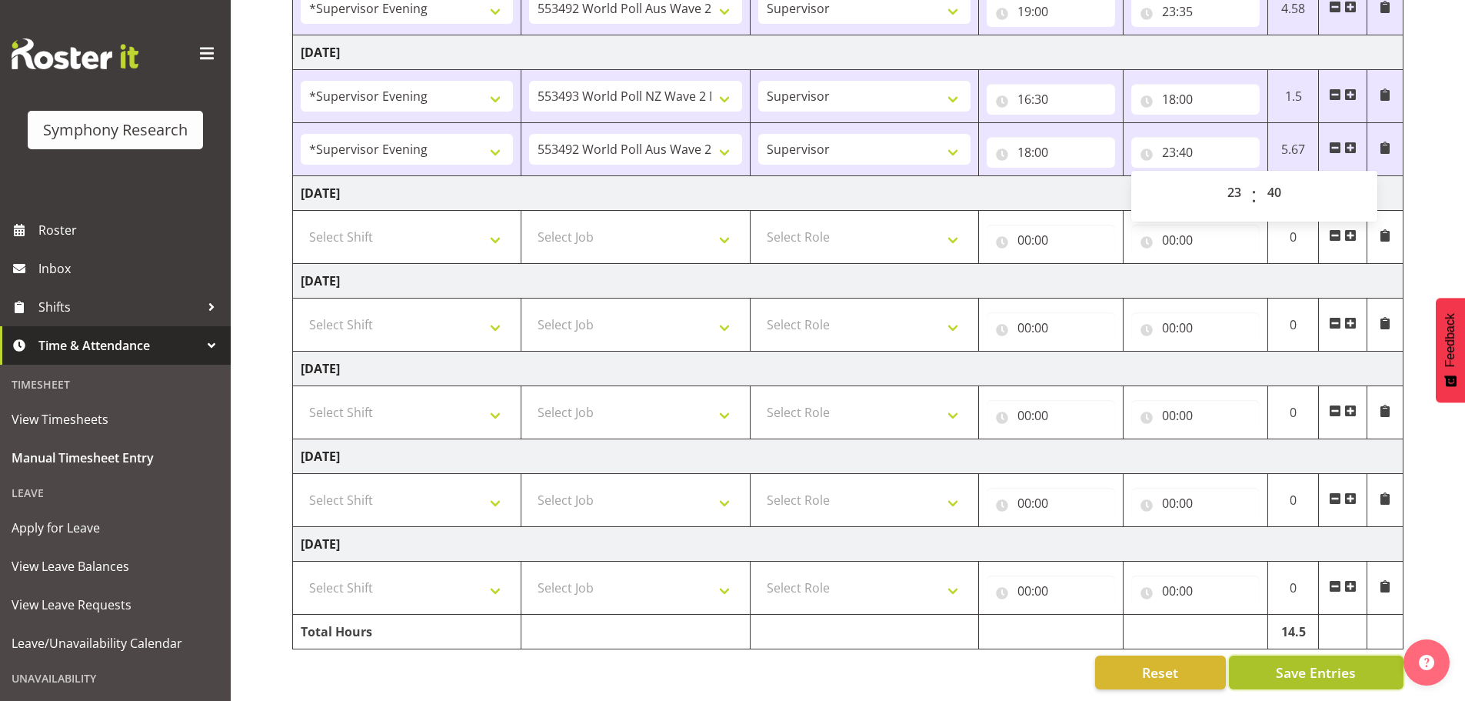
click at [1292, 662] on span "Save Entries" at bounding box center [1316, 672] width 80 height 20
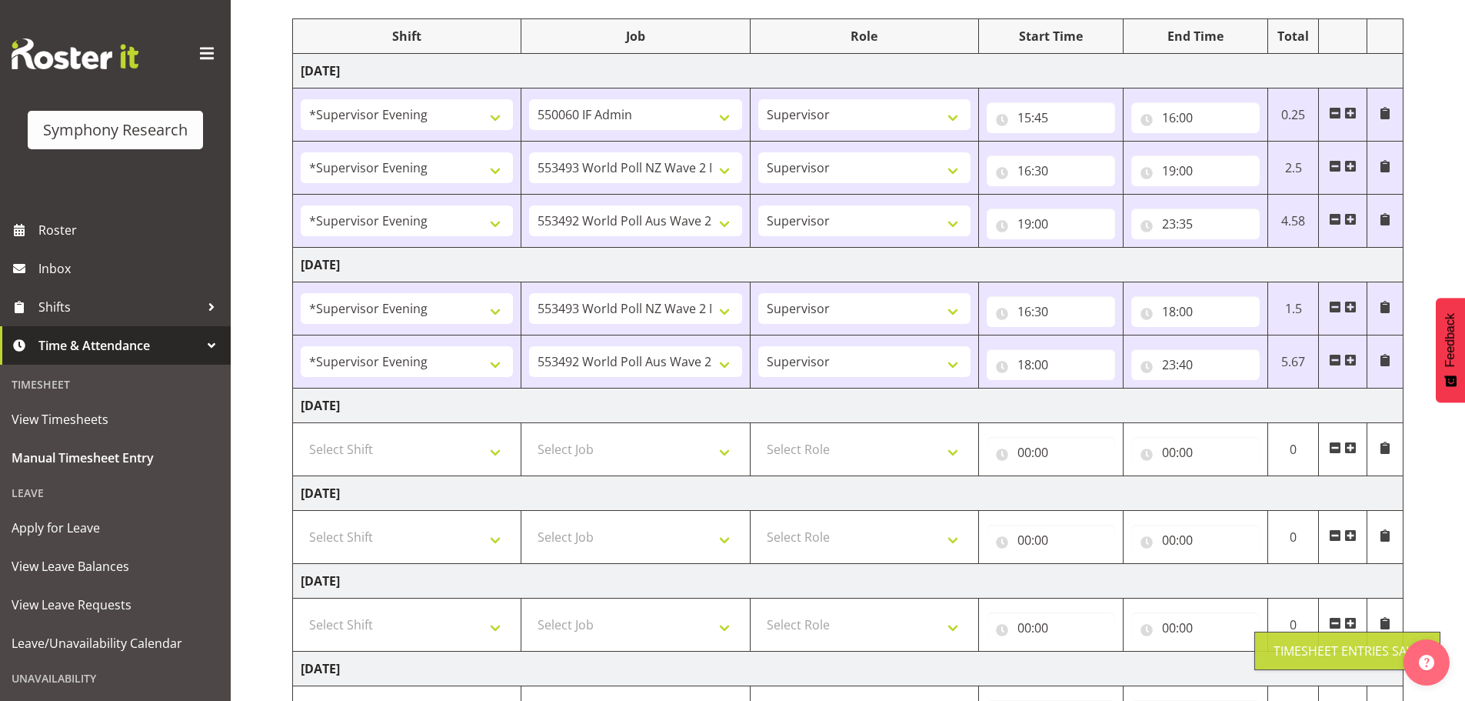
scroll to position [182, 0]
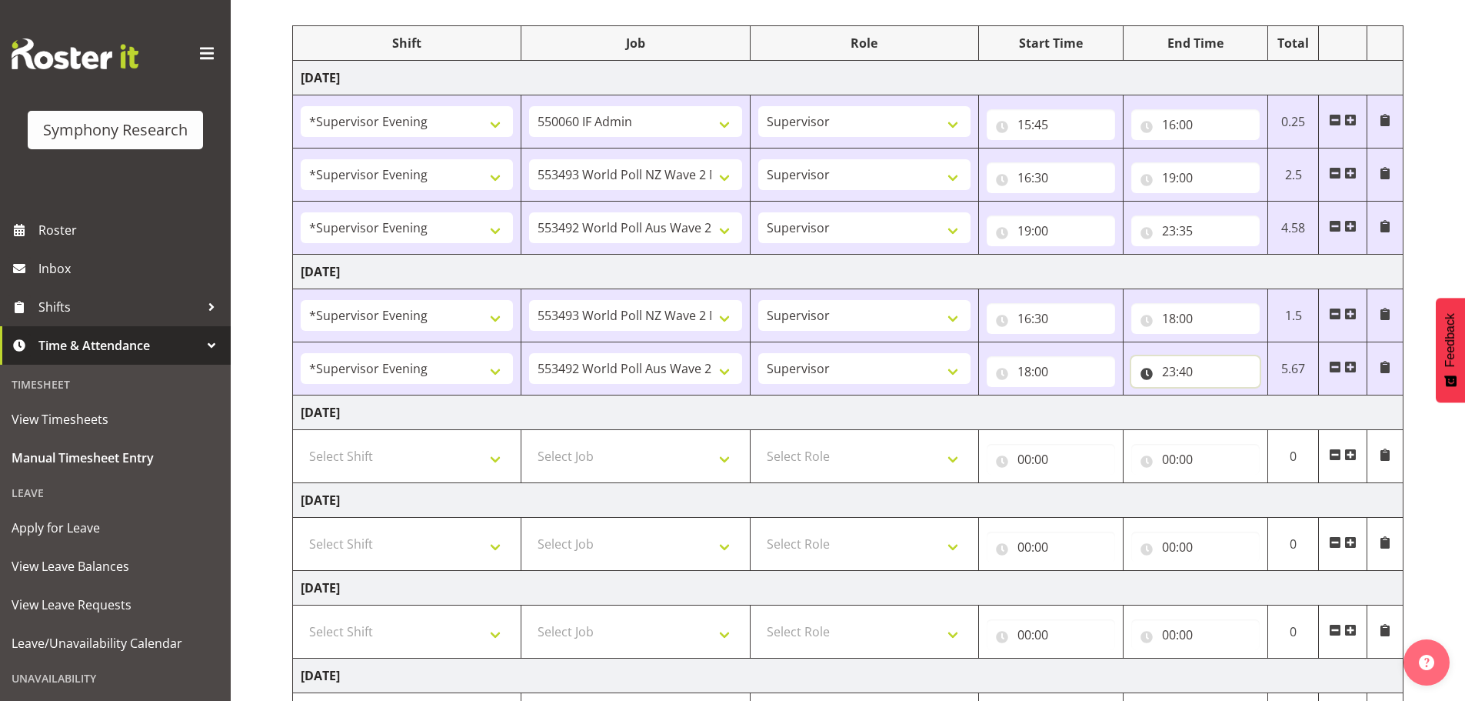
click at [1182, 372] on input "23:40" at bounding box center [1195, 371] width 128 height 31
click at [1241, 413] on select "00 01 02 03 04 05 06 07 08 09 10 11 12 13 14 15 16 17 18 19 20 21 22 23" at bounding box center [1236, 411] width 35 height 31
select select "0"
click at [1219, 396] on select "00 01 02 03 04 05 06 07 08 09 10 11 12 13 14 15 16 17 18 19 20 21 22 23" at bounding box center [1236, 411] width 35 height 31
type input "00:40"
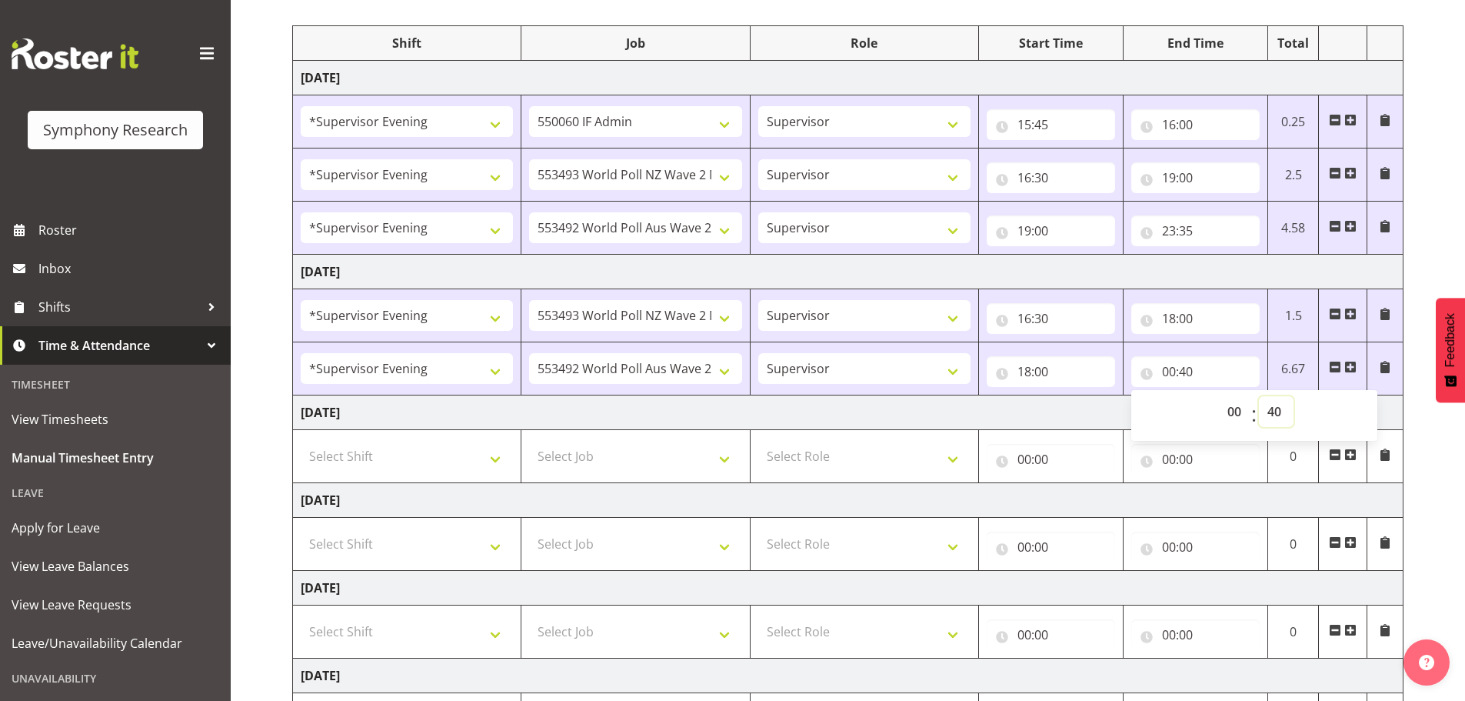
click at [1281, 408] on select "00 01 02 03 04 05 06 07 08 09 10 11 12 13 14 15 16 17 18 19 20 21 22 23 24 25 2…" at bounding box center [1276, 411] width 35 height 31
select select "0"
click at [1259, 396] on select "00 01 02 03 04 05 06 07 08 09 10 11 12 13 14 15 16 17 18 19 20 21 22 23 24 25 2…" at bounding box center [1276, 411] width 35 height 31
type input "00:00"
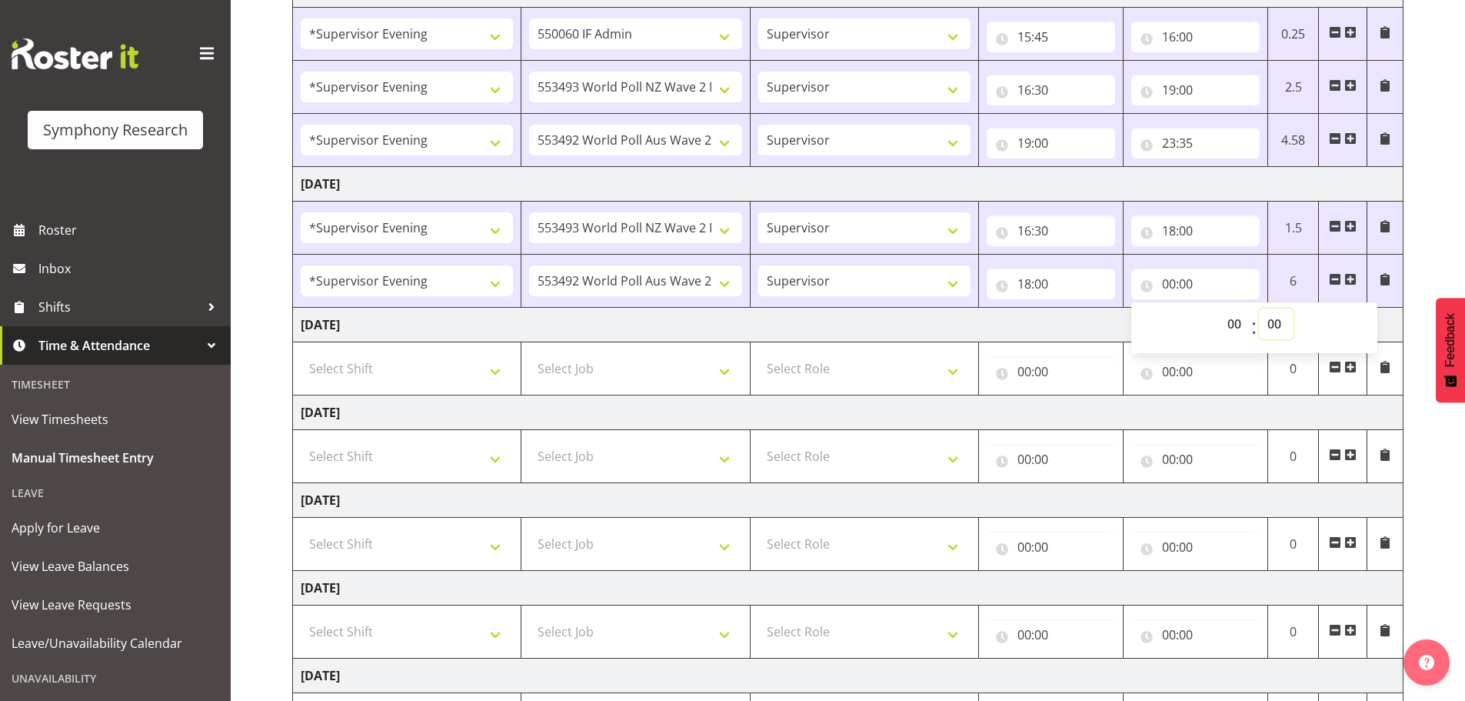
scroll to position [413, 0]
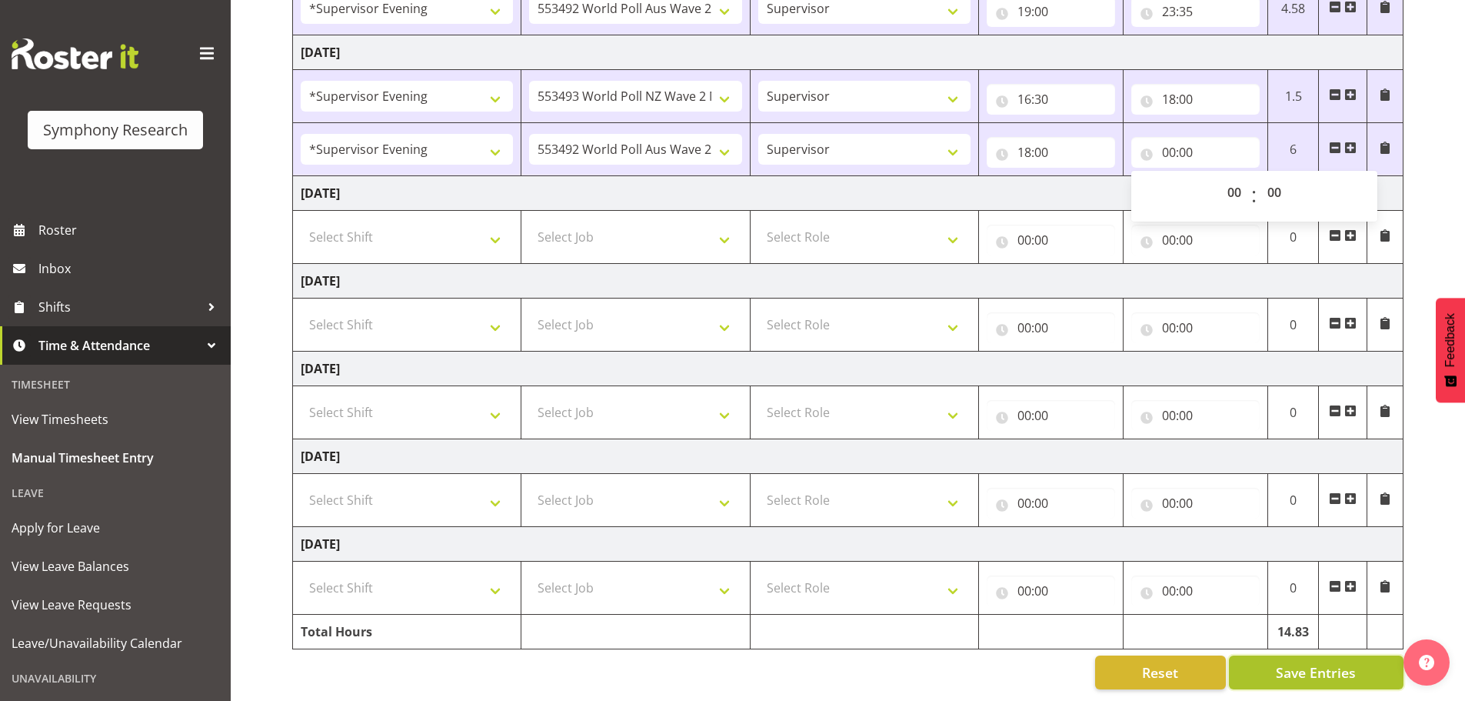
click at [1293, 662] on span "Save Entries" at bounding box center [1316, 672] width 80 height 20
drag, startPoint x: 1302, startPoint y: 654, endPoint x: 1297, endPoint y: 647, distance: 8.8
click at [1302, 662] on span "Save Entries" at bounding box center [1316, 672] width 80 height 20
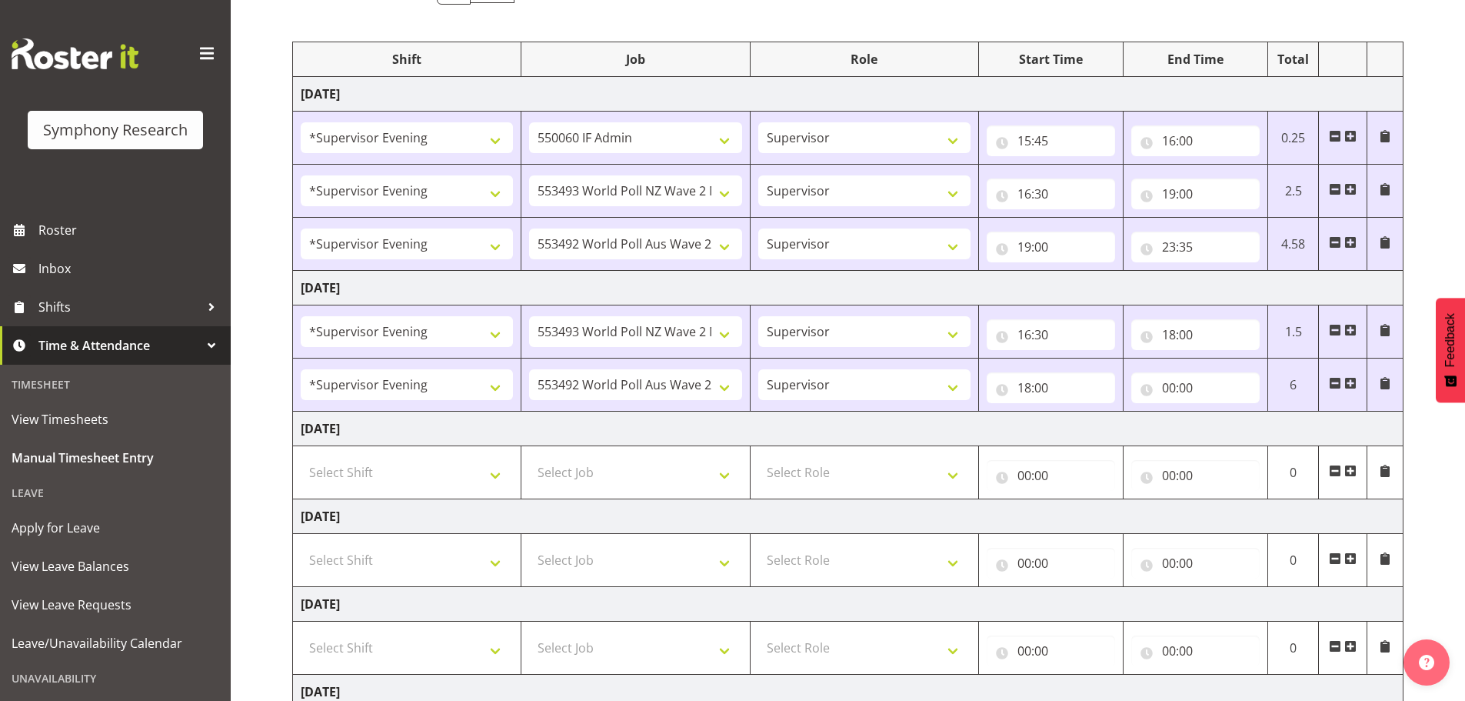
scroll to position [0, 0]
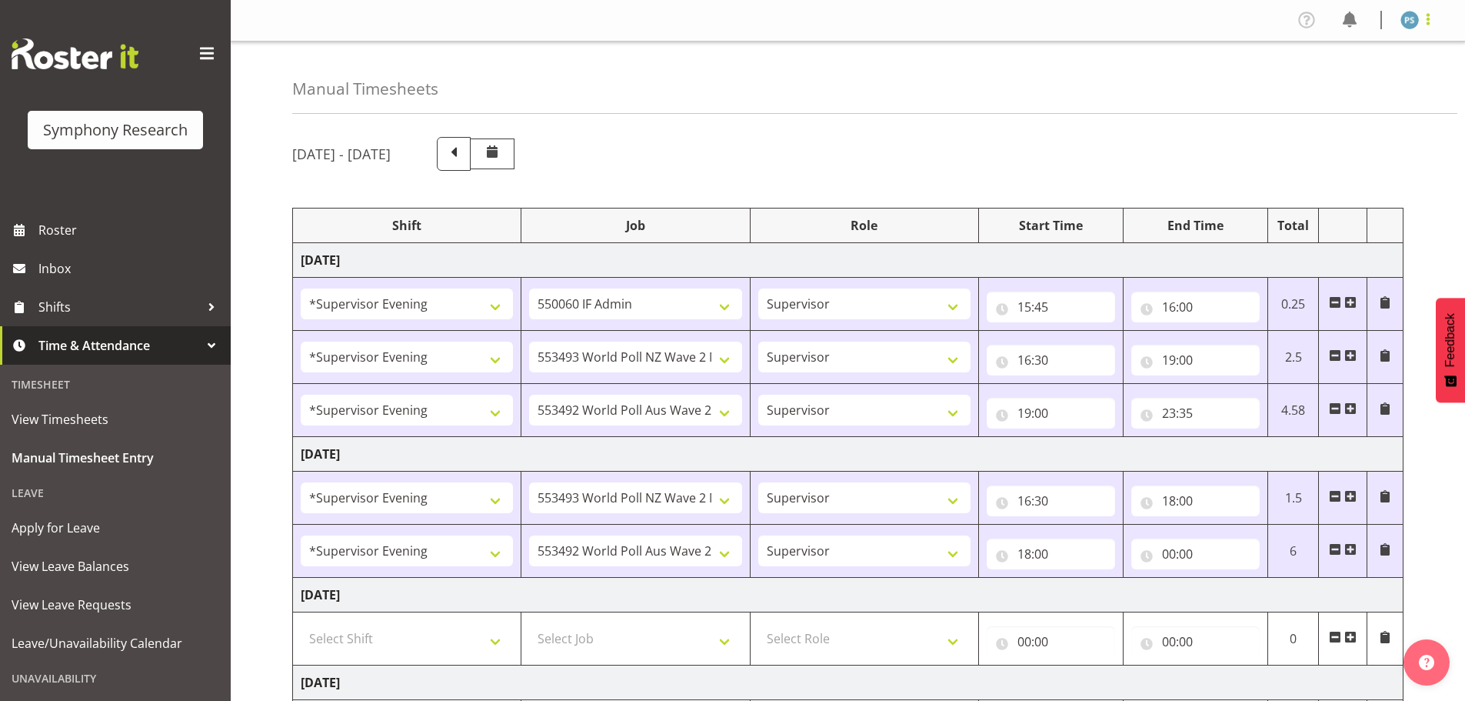
click at [1425, 24] on span at bounding box center [1428, 19] width 18 height 18
click at [1378, 87] on link "Log Out" at bounding box center [1364, 81] width 148 height 28
